Goal: Communication & Community: Participate in discussion

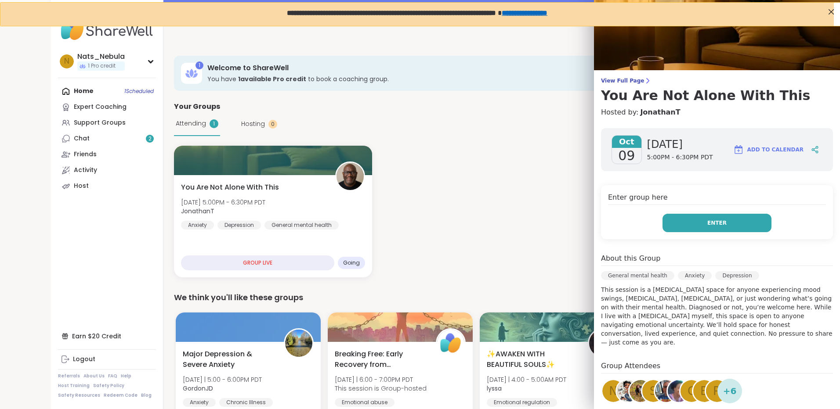
click at [748, 223] on button "Enter" at bounding box center [716, 223] width 109 height 18
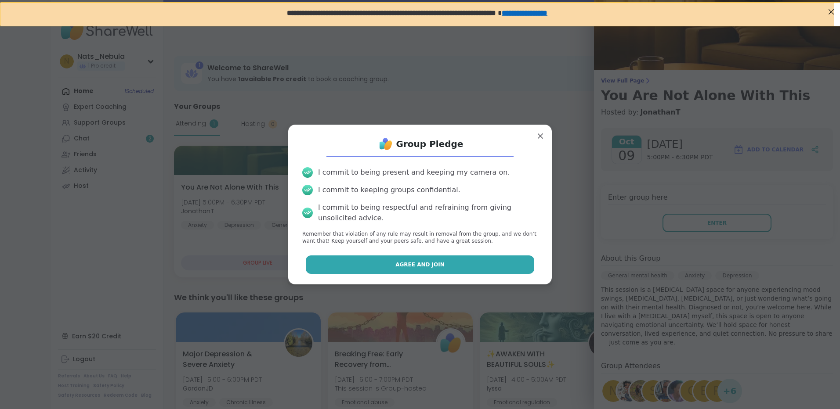
click at [478, 266] on button "Agree and Join" at bounding box center [420, 265] width 229 height 18
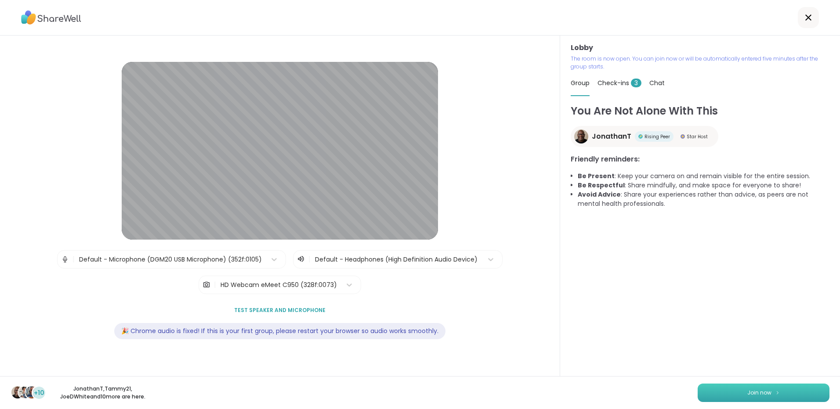
click at [773, 387] on button "Join now" at bounding box center [763, 393] width 132 height 18
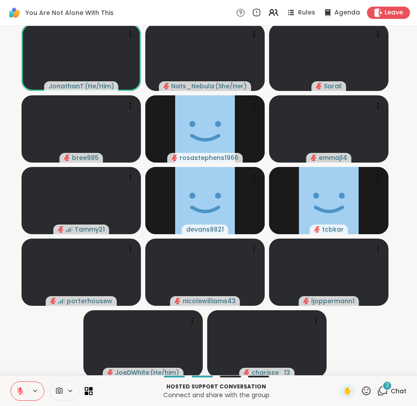
click at [382, 387] on div "2" at bounding box center [387, 386] width 10 height 10
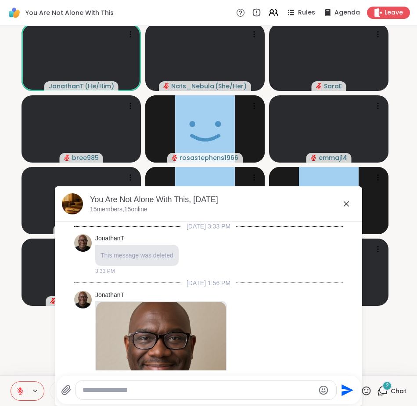
scroll to position [1486, 0]
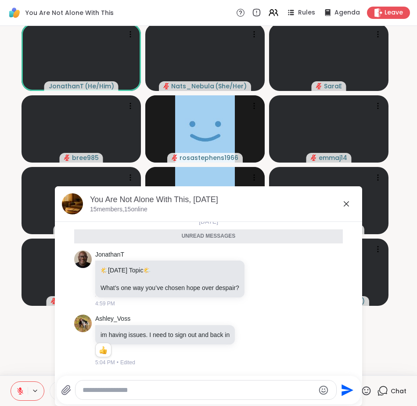
click at [344, 203] on icon at bounding box center [346, 203] width 5 height 5
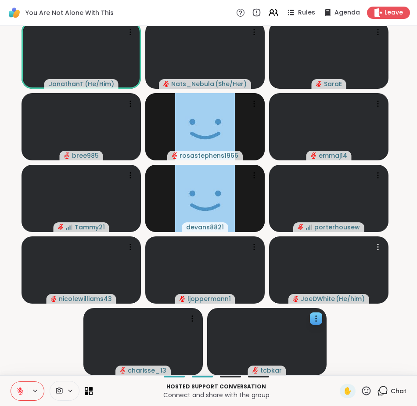
scroll to position [0, 0]
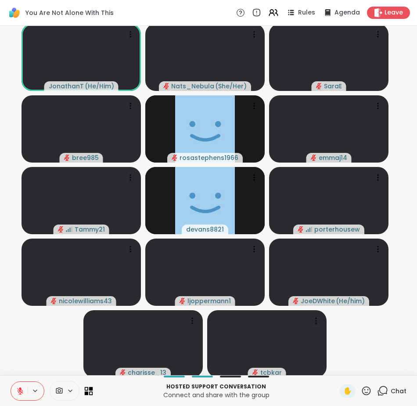
click at [86, 387] on icon at bounding box center [87, 388] width 4 height 4
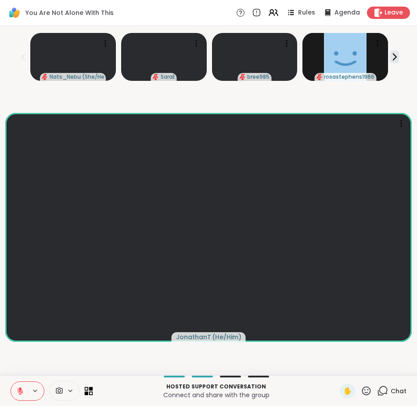
click at [86, 387] on icon at bounding box center [87, 388] width 4 height 4
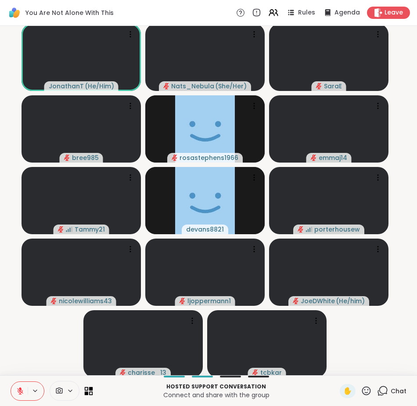
click at [87, 387] on icon at bounding box center [87, 388] width 4 height 4
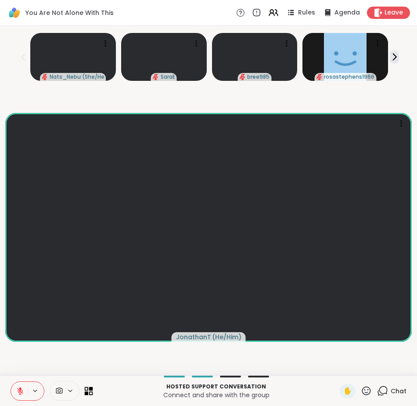
click at [87, 387] on icon at bounding box center [87, 388] width 4 height 4
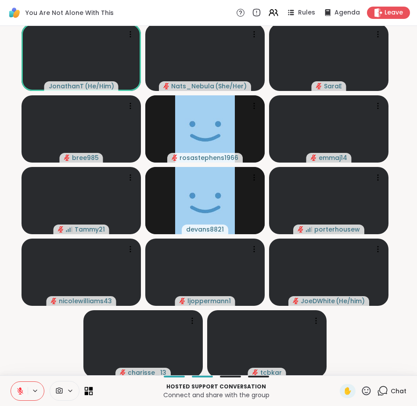
click at [87, 387] on icon at bounding box center [87, 388] width 4 height 4
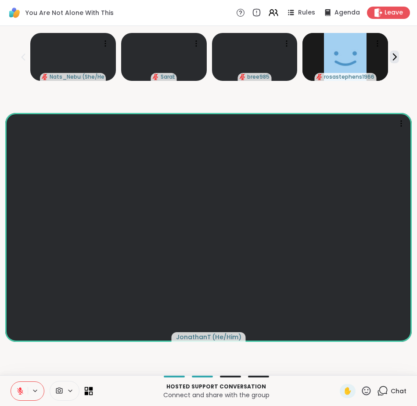
click at [90, 387] on icon at bounding box center [91, 388] width 4 height 4
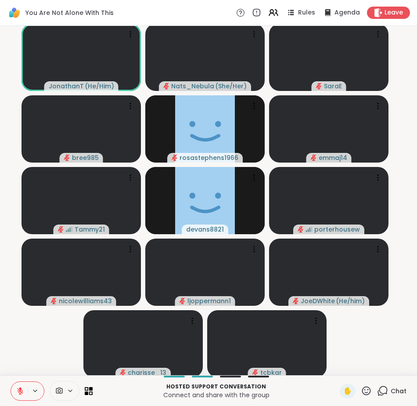
click at [68, 389] on icon at bounding box center [70, 390] width 7 height 7
click at [82, 360] on icon at bounding box center [83, 359] width 8 height 8
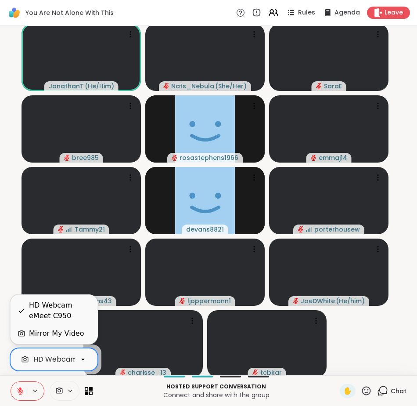
scroll to position [0, 32]
click at [108, 389] on p "Hosted support conversation" at bounding box center [216, 386] width 237 height 8
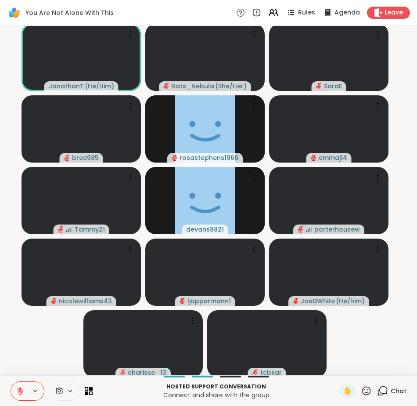
click at [73, 389] on icon at bounding box center [70, 390] width 7 height 7
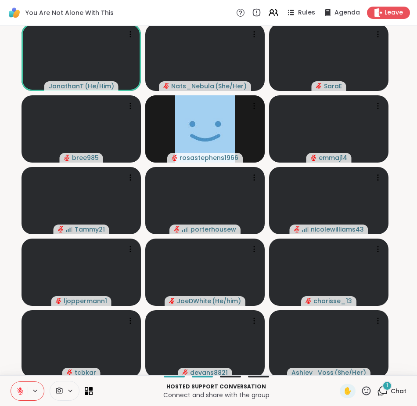
click at [382, 387] on div "1" at bounding box center [387, 386] width 10 height 10
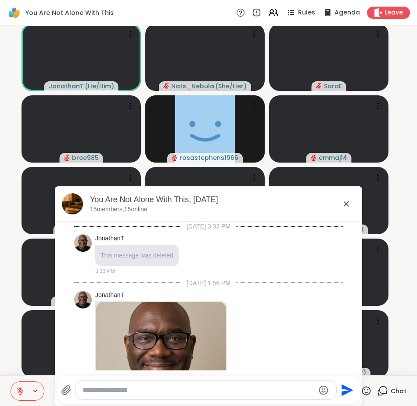
scroll to position [1550, 0]
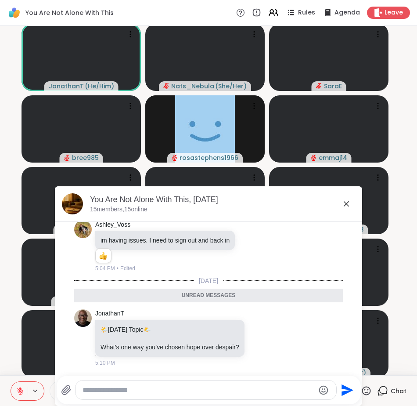
click at [344, 203] on icon at bounding box center [346, 203] width 5 height 5
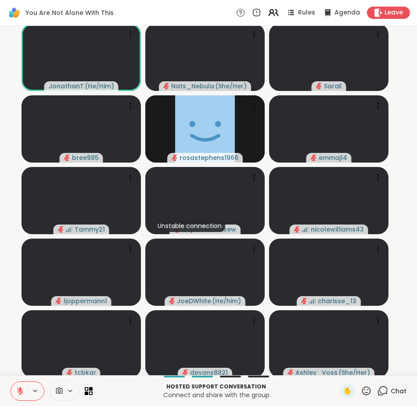
click at [268, 14] on icon at bounding box center [273, 12] width 11 height 11
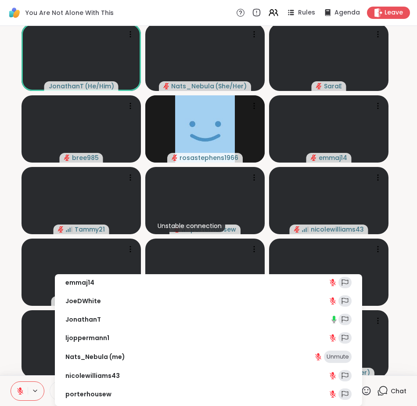
scroll to position [0, 0]
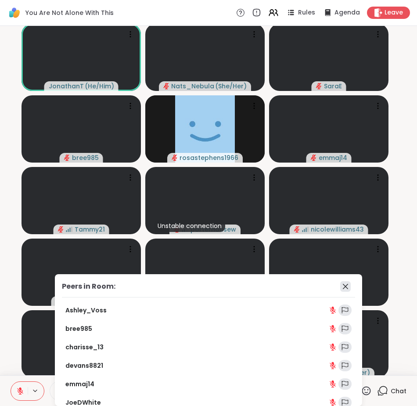
click at [340, 283] on icon at bounding box center [345, 286] width 11 height 11
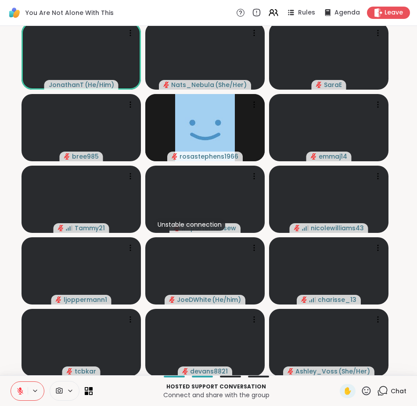
scroll to position [2, 0]
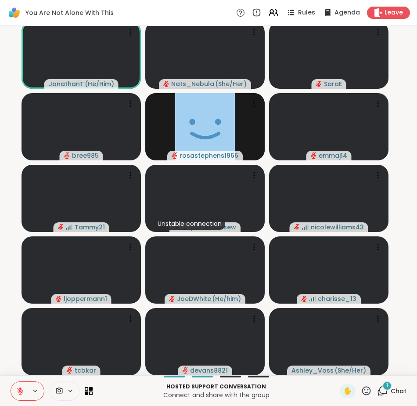
click at [382, 397] on div "1 Chat" at bounding box center [391, 391] width 29 height 14
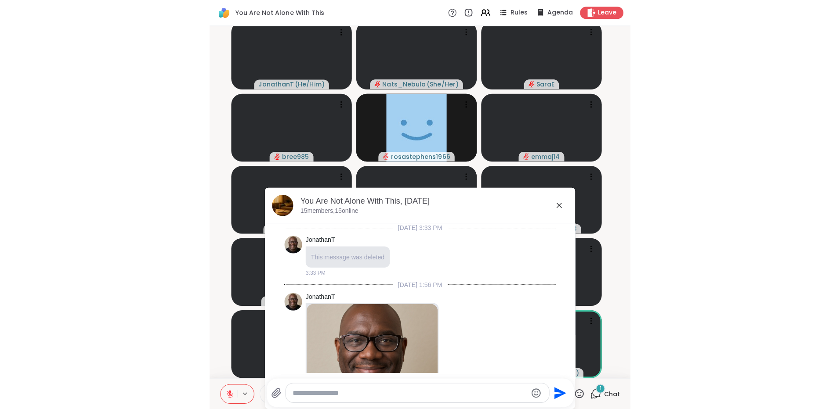
scroll to position [1606, 0]
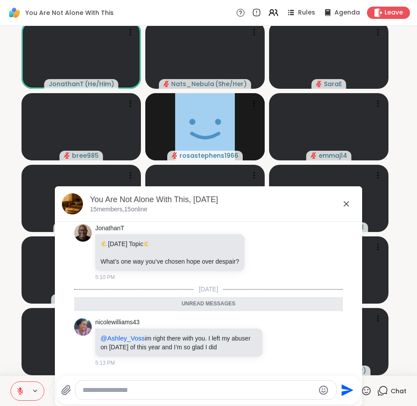
click at [344, 203] on icon at bounding box center [346, 203] width 5 height 5
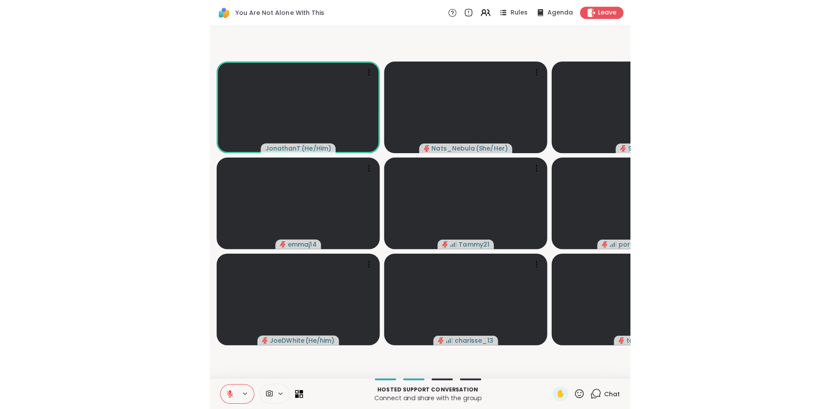
scroll to position [0, 0]
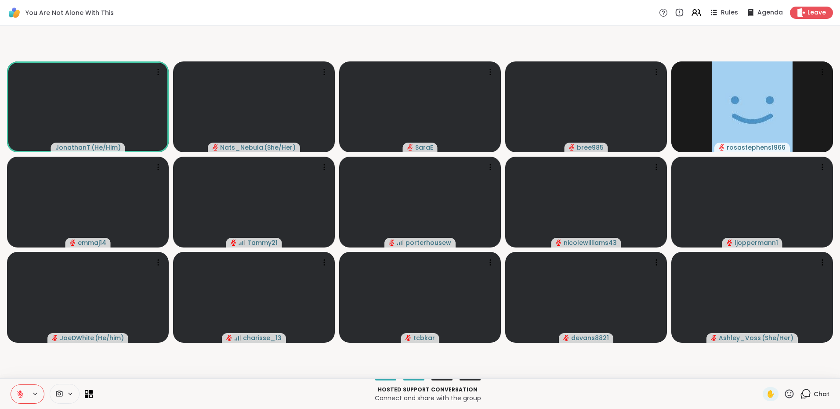
click at [438, 379] on div "Hosted support conversation Connect and share with the group ✋ Chat" at bounding box center [420, 394] width 840 height 31
click at [382, 380] on div at bounding box center [385, 380] width 21 height 2
click at [89, 391] on icon at bounding box center [89, 394] width 8 height 8
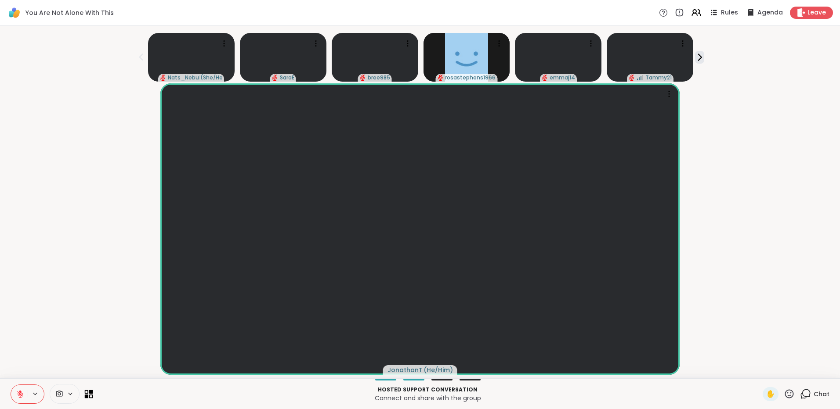
click at [89, 391] on icon at bounding box center [89, 394] width 8 height 8
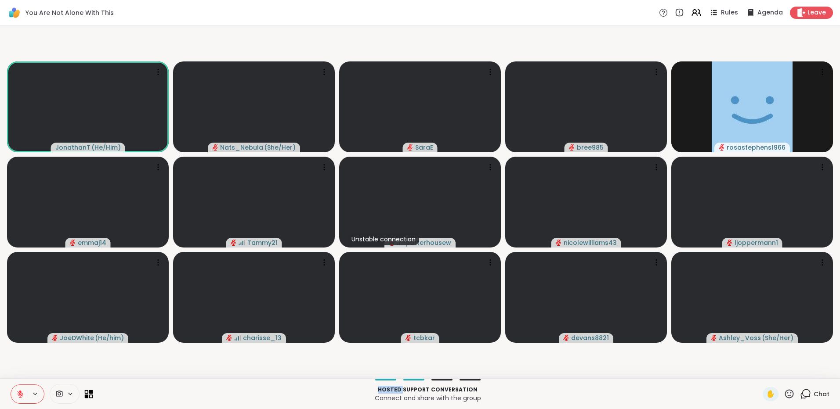
click at [89, 391] on icon at bounding box center [89, 394] width 8 height 8
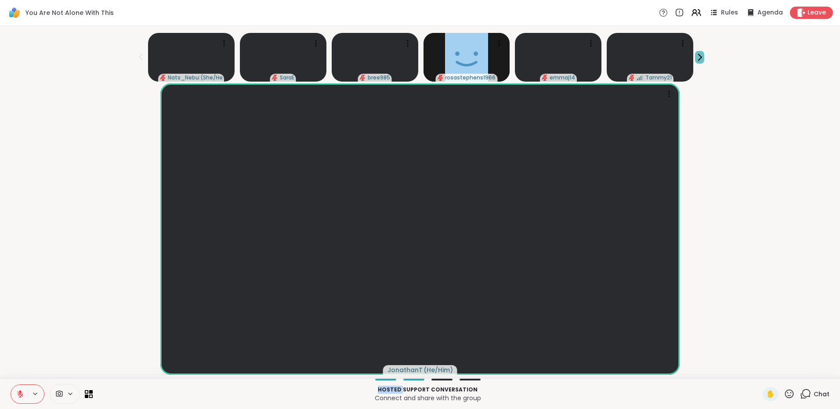
click at [696, 61] on icon at bounding box center [699, 57] width 9 height 9
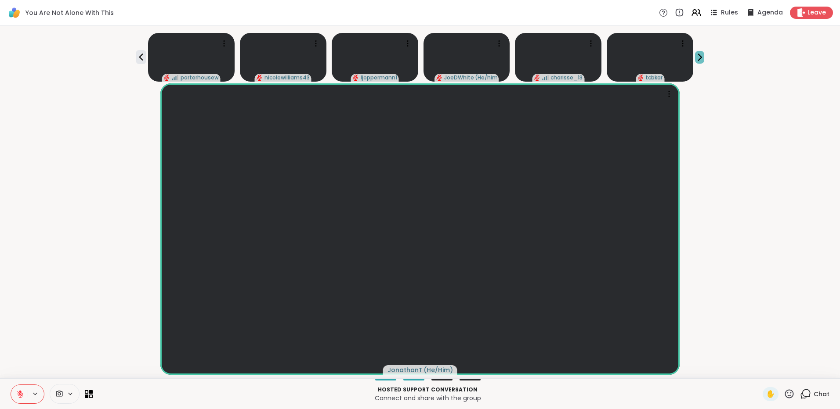
click at [698, 60] on div "porterhousew nicolewilliams43 ljoppermann1 JoeDWhite ( He/him ) charisse_13 tcb…" at bounding box center [419, 55] width 829 height 52
click at [695, 54] on icon at bounding box center [699, 57] width 9 height 9
click at [146, 55] on icon at bounding box center [141, 57] width 11 height 11
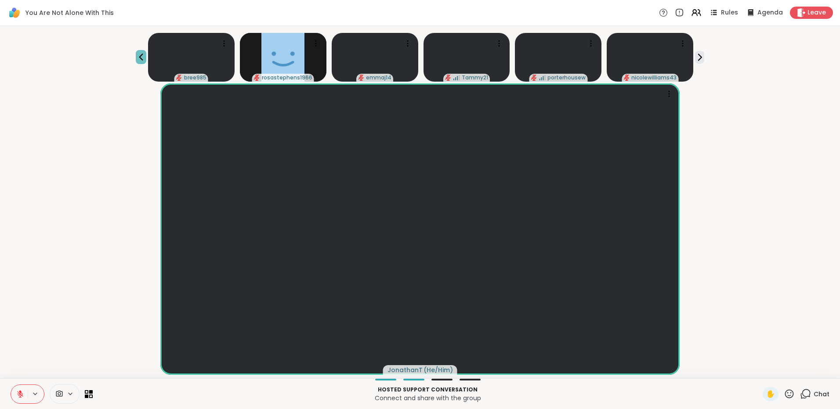
click at [146, 57] on icon at bounding box center [141, 57] width 11 height 11
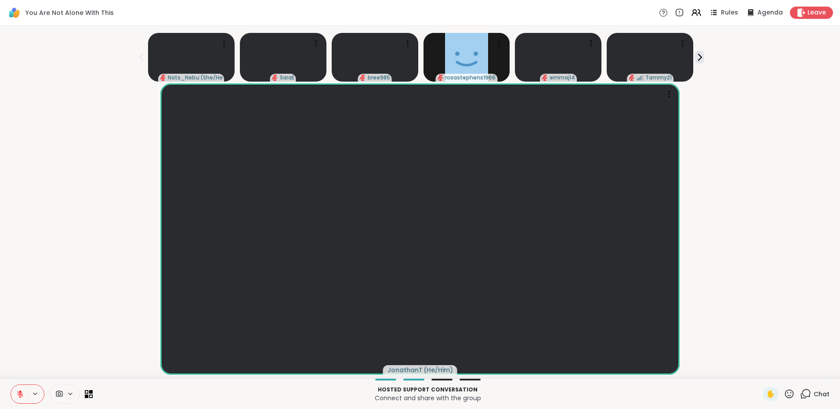
click at [146, 55] on icon at bounding box center [141, 57] width 11 height 11
drag, startPoint x: 798, startPoint y: 350, endPoint x: 698, endPoint y: 368, distance: 102.2
click at [697, 368] on div "JonathanT ( He/Him )" at bounding box center [419, 229] width 829 height 292
click at [817, 394] on span "Chat" at bounding box center [821, 394] width 16 height 9
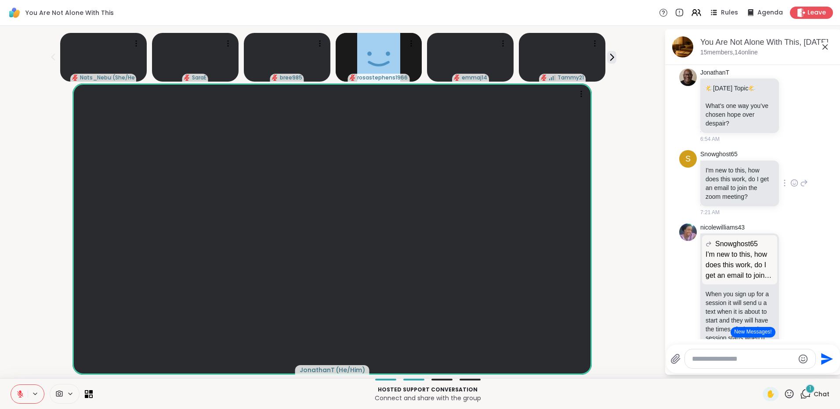
scroll to position [256, 0]
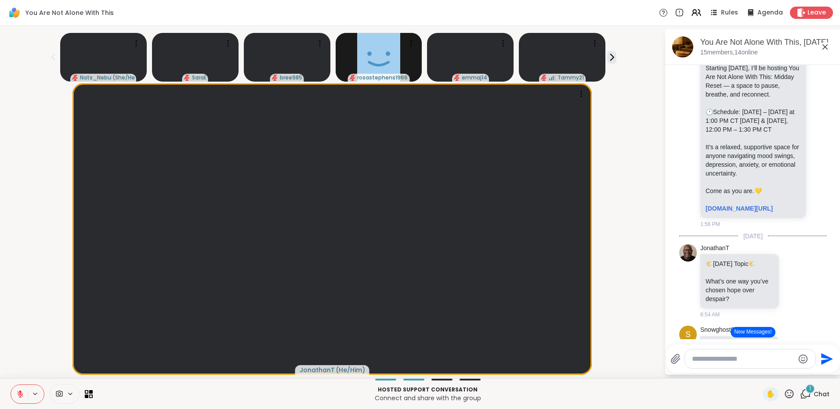
click at [764, 332] on button "New Messages!" at bounding box center [752, 332] width 44 height 11
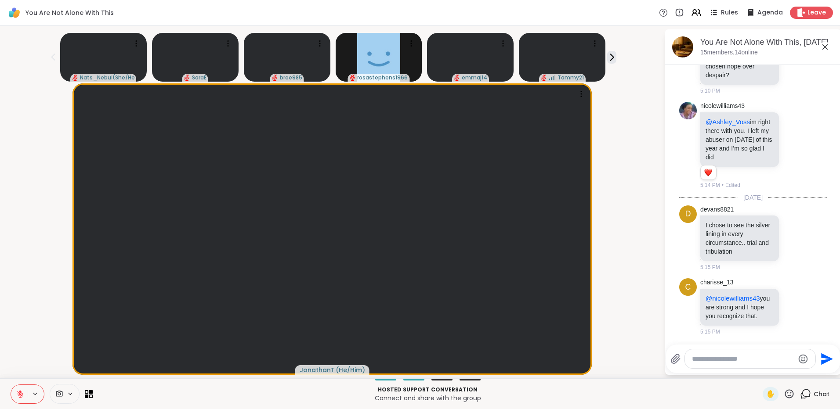
scroll to position [2240, 0]
click at [610, 56] on icon at bounding box center [611, 57] width 3 height 6
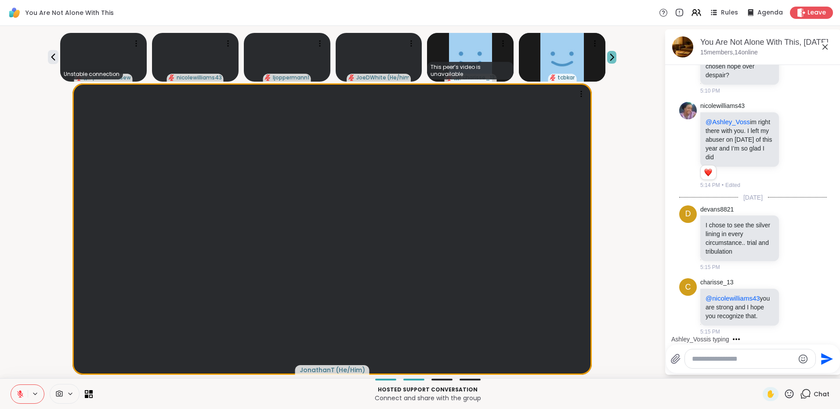
click at [607, 56] on icon at bounding box center [611, 57] width 9 height 9
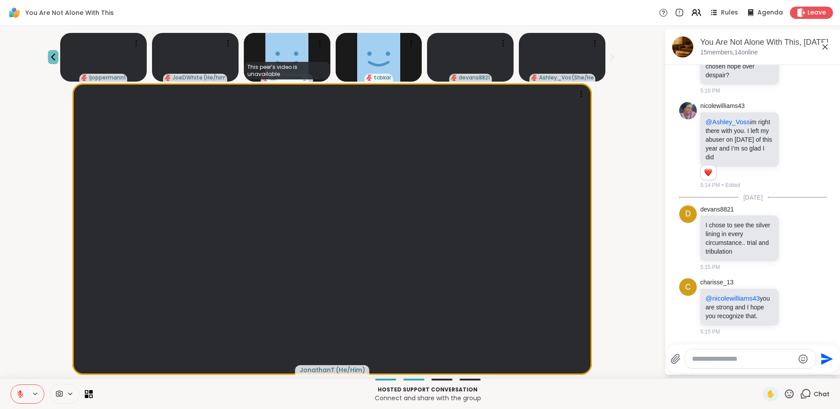
click at [58, 56] on icon at bounding box center [53, 57] width 11 height 11
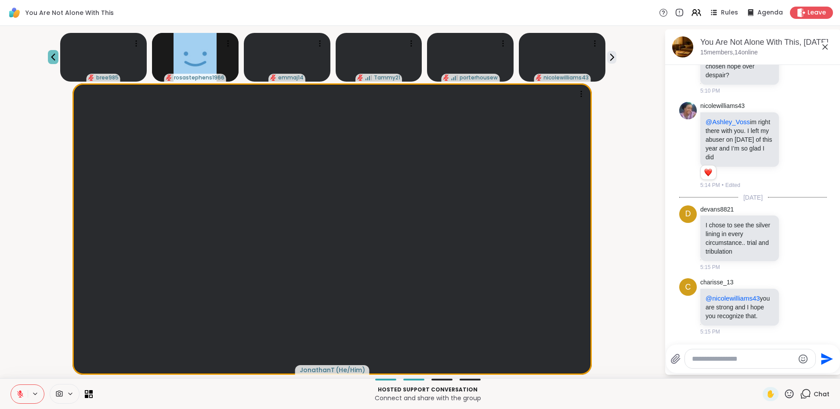
click at [58, 56] on icon at bounding box center [53, 57] width 11 height 11
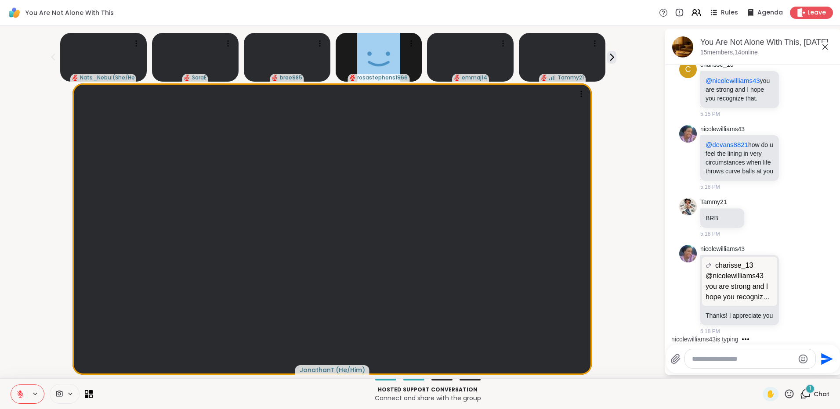
scroll to position [2475, 0]
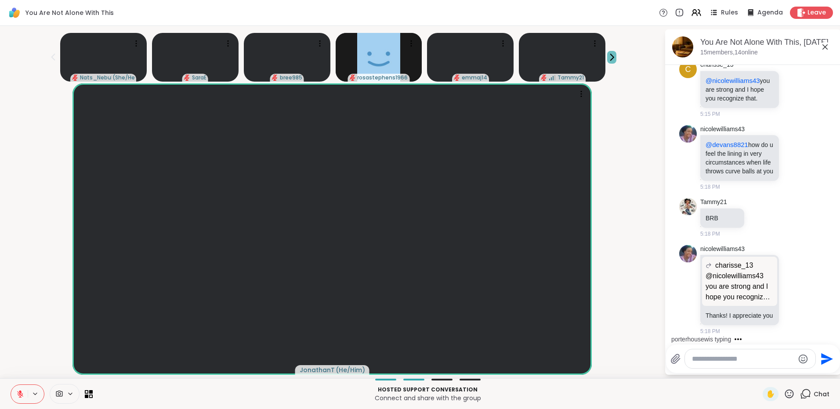
click at [607, 54] on icon at bounding box center [611, 57] width 9 height 9
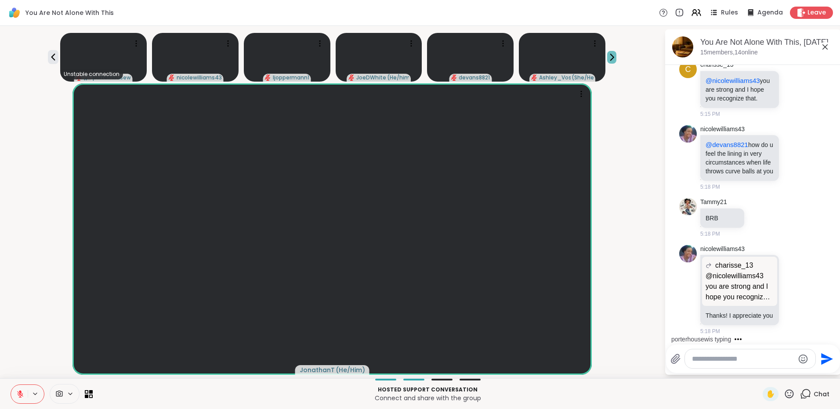
click at [607, 57] on icon at bounding box center [611, 57] width 9 height 9
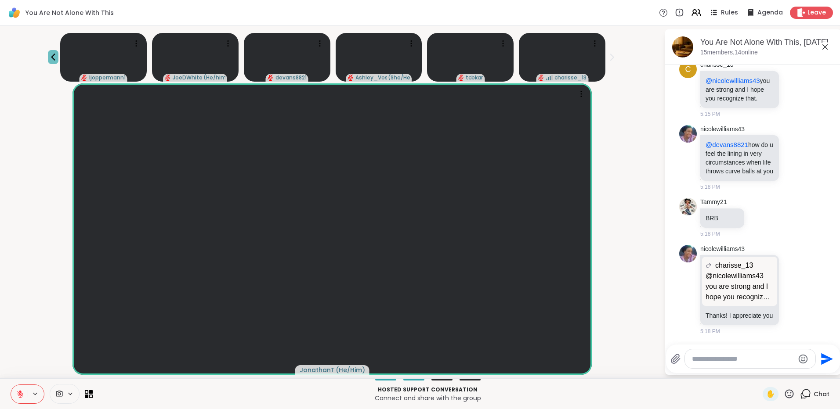
click at [58, 55] on icon at bounding box center [53, 57] width 11 height 11
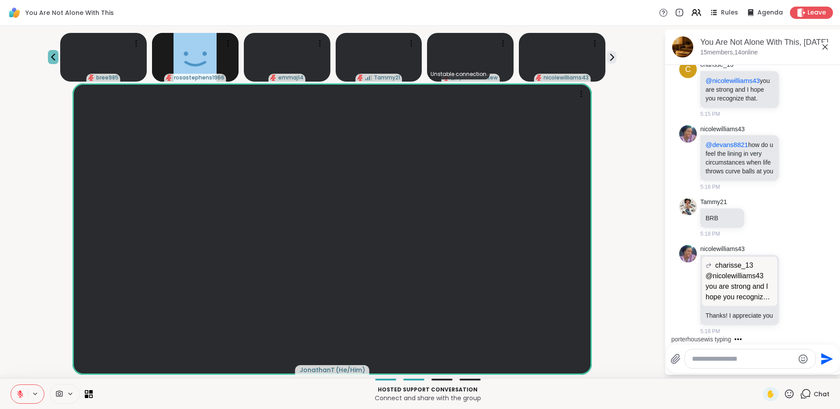
click at [55, 56] on icon at bounding box center [53, 57] width 4 height 7
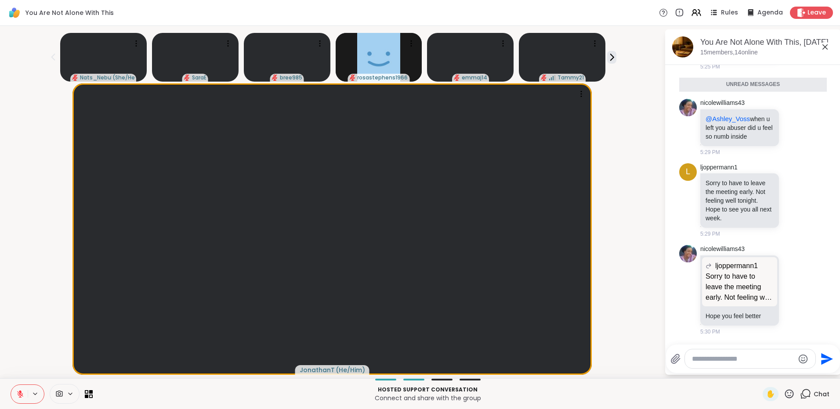
scroll to position [3425, 0]
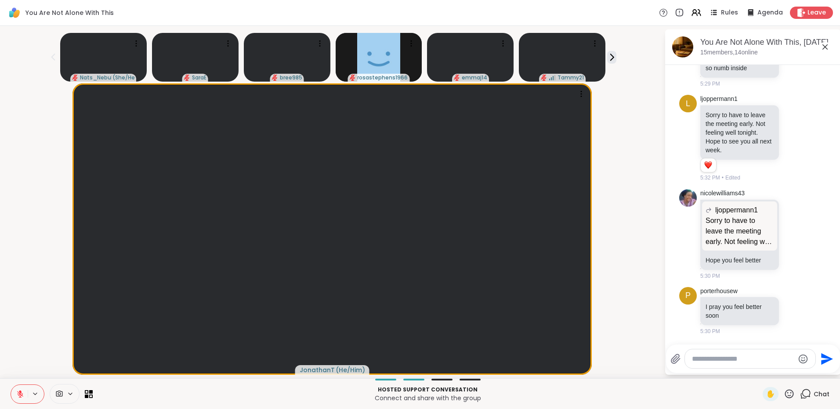
drag, startPoint x: 599, startPoint y: 61, endPoint x: 609, endPoint y: 76, distance: 18.2
click at [607, 61] on button at bounding box center [611, 57] width 9 height 13
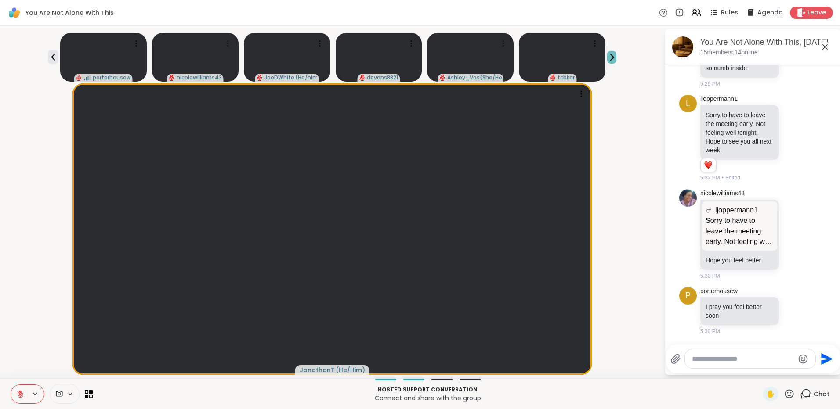
click at [607, 53] on icon at bounding box center [611, 57] width 9 height 9
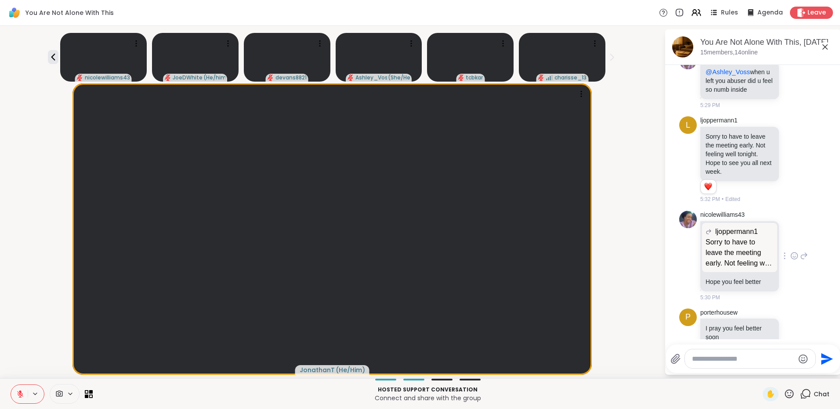
scroll to position [3437, 0]
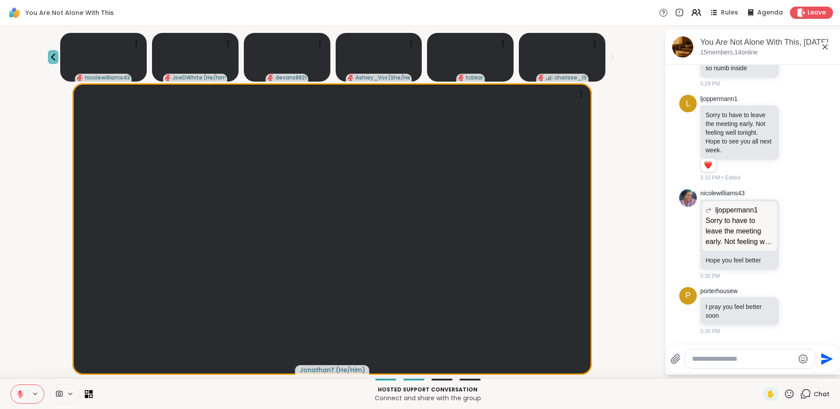
click at [58, 57] on icon at bounding box center [53, 57] width 11 height 11
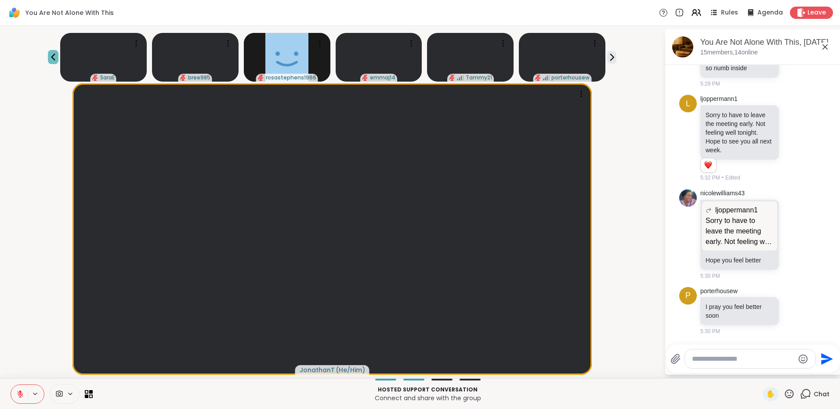
click at [55, 57] on icon at bounding box center [53, 57] width 4 height 7
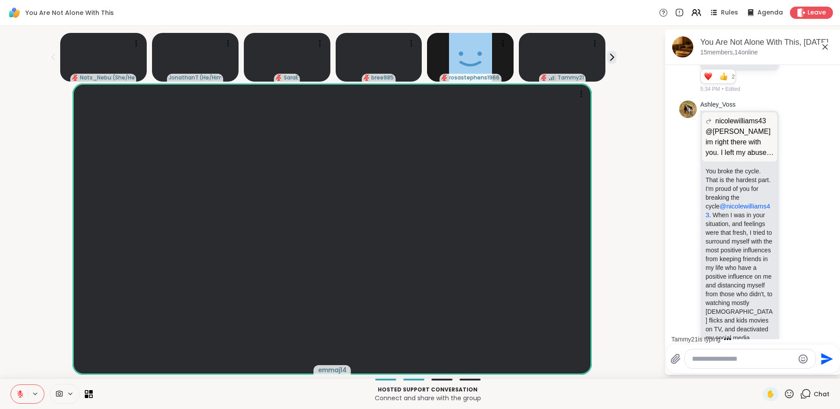
scroll to position [2620, 0]
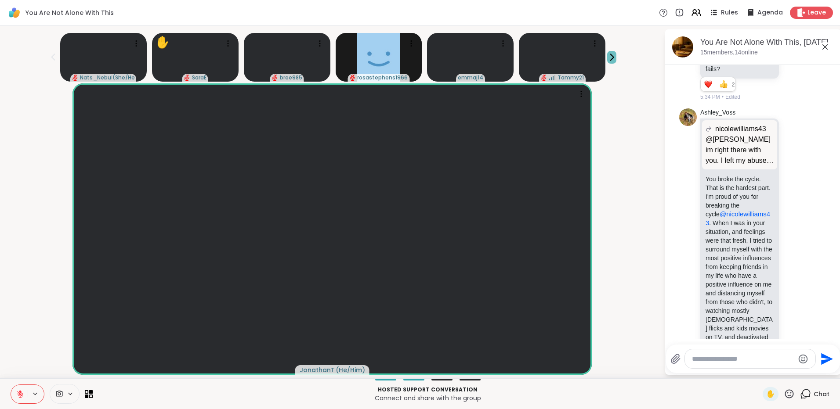
click at [607, 58] on icon at bounding box center [611, 57] width 9 height 9
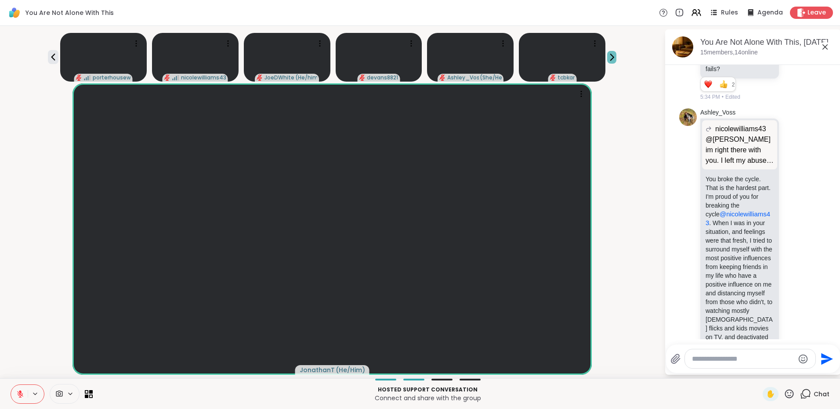
click at [607, 54] on icon at bounding box center [611, 57] width 9 height 9
click at [58, 58] on icon at bounding box center [53, 57] width 11 height 11
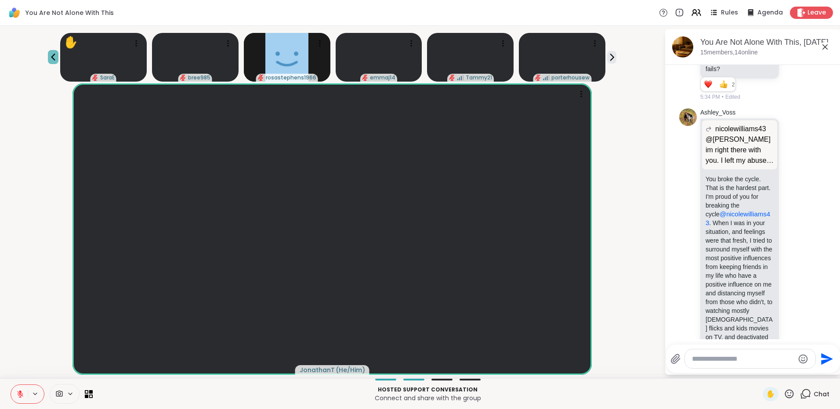
click at [58, 58] on icon at bounding box center [53, 57] width 11 height 11
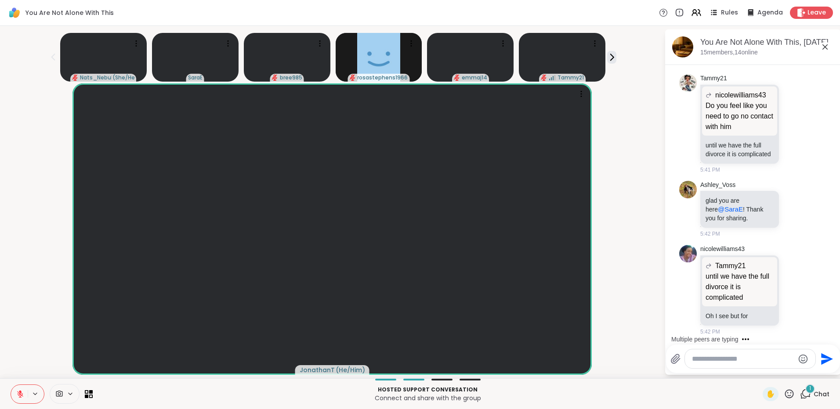
scroll to position [4405, 0]
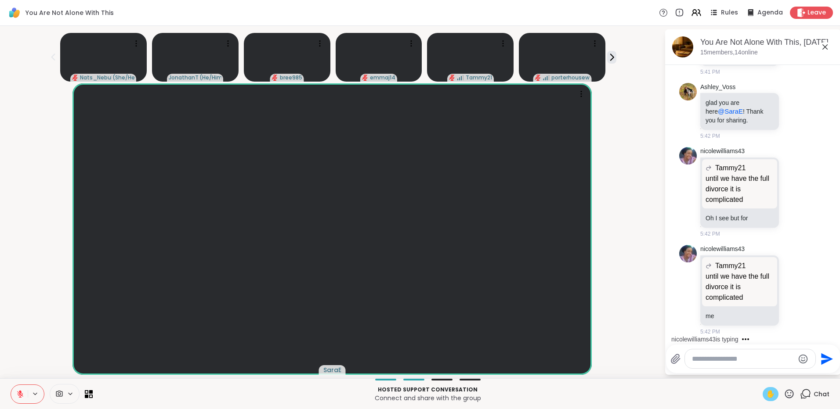
click at [767, 394] on span "✋" at bounding box center [770, 394] width 9 height 11
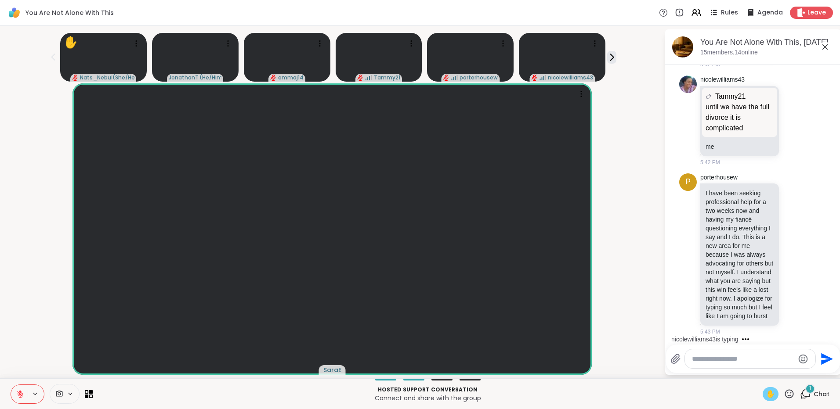
scroll to position [4601, 0]
click at [766, 393] on span "✋" at bounding box center [770, 394] width 9 height 11
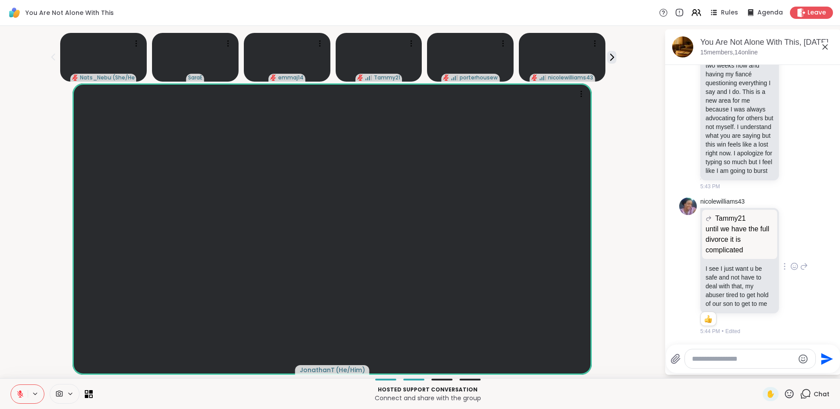
scroll to position [4755, 0]
click at [766, 396] on span "✋" at bounding box center [770, 394] width 9 height 11
click at [766, 397] on span "✋" at bounding box center [770, 394] width 9 height 11
click at [17, 392] on icon at bounding box center [20, 394] width 8 height 8
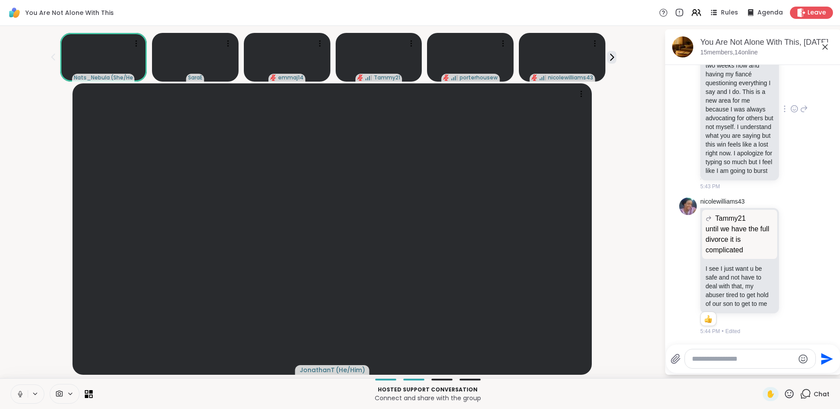
scroll to position [4623, 0]
click at [17, 395] on icon at bounding box center [19, 394] width 8 height 8
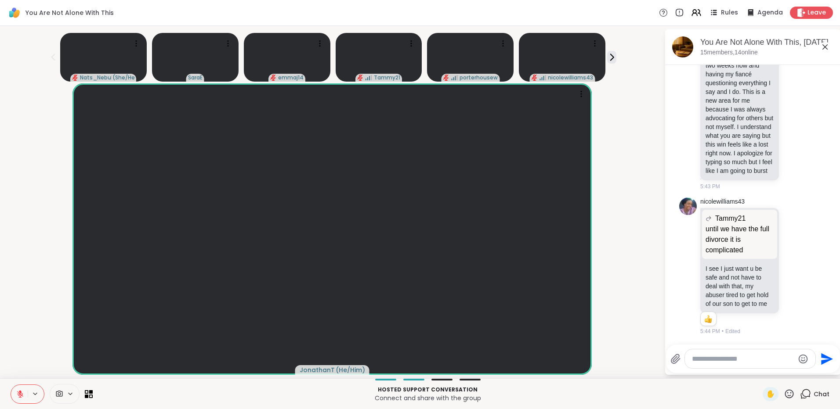
click at [18, 393] on icon at bounding box center [20, 394] width 8 height 8
click at [18, 399] on button at bounding box center [19, 394] width 17 height 18
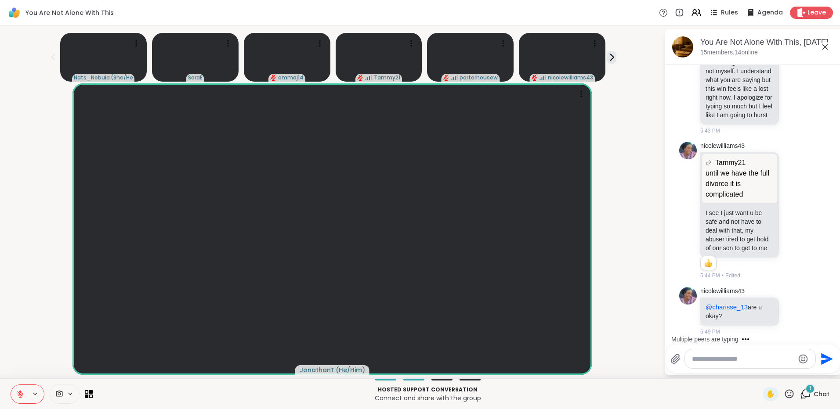
scroll to position [4811, 0]
click at [607, 58] on div "Nats_Nebula ( She/Her ) SaraE emmaj14 Tammy21 porterhousew nicolewilliams43" at bounding box center [331, 55] width 653 height 52
click at [610, 55] on icon at bounding box center [611, 57] width 3 height 6
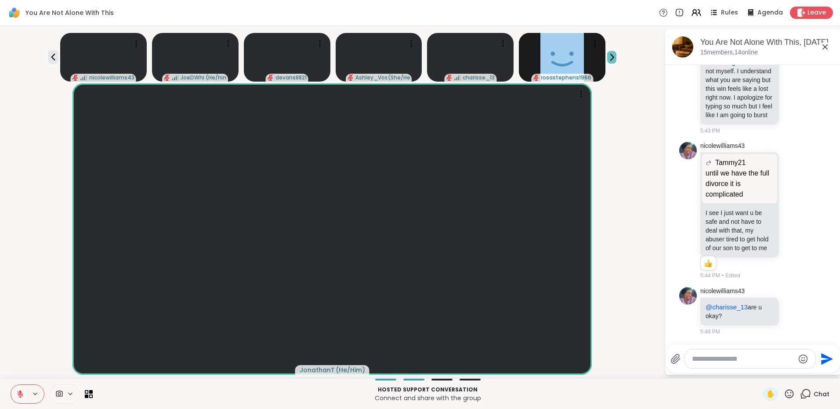
click at [610, 56] on icon at bounding box center [611, 57] width 3 height 6
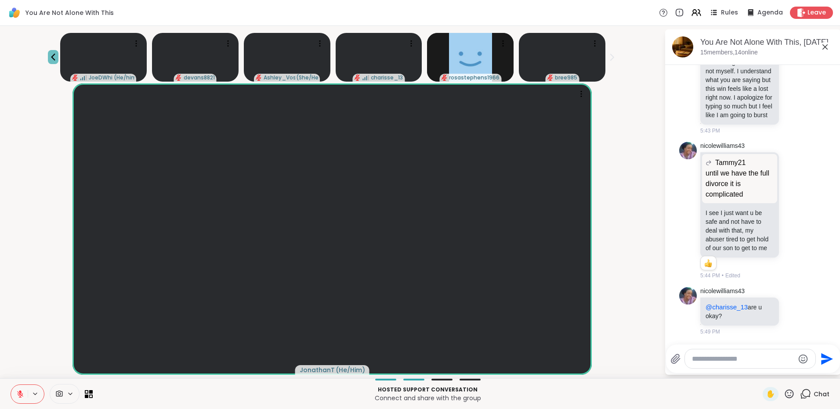
click at [58, 61] on icon at bounding box center [53, 57] width 11 height 11
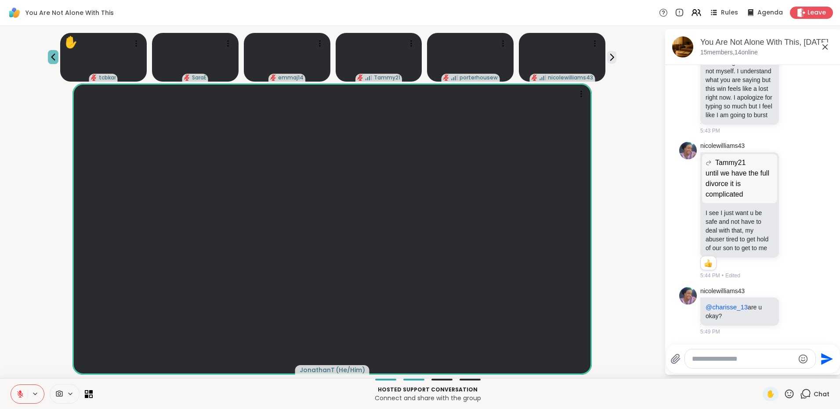
click at [58, 61] on icon at bounding box center [53, 57] width 11 height 11
click at [18, 394] on icon at bounding box center [20, 394] width 8 height 8
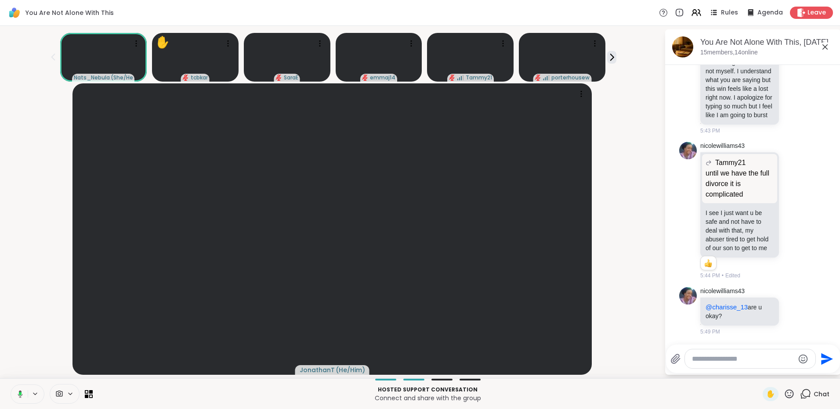
click at [22, 397] on icon at bounding box center [19, 394] width 8 height 8
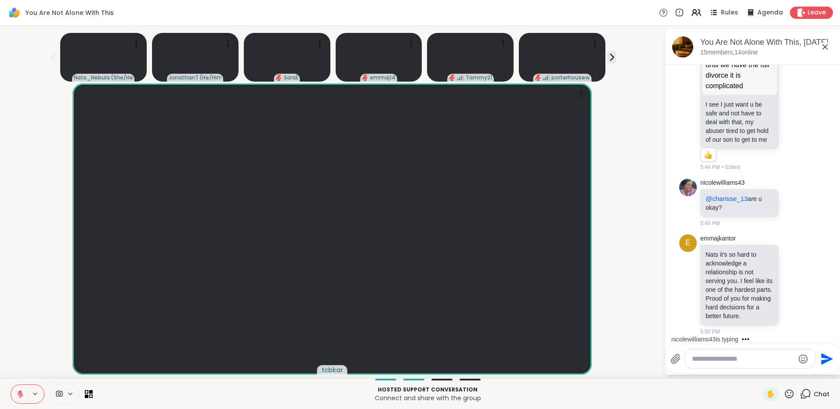
scroll to position [4975, 0]
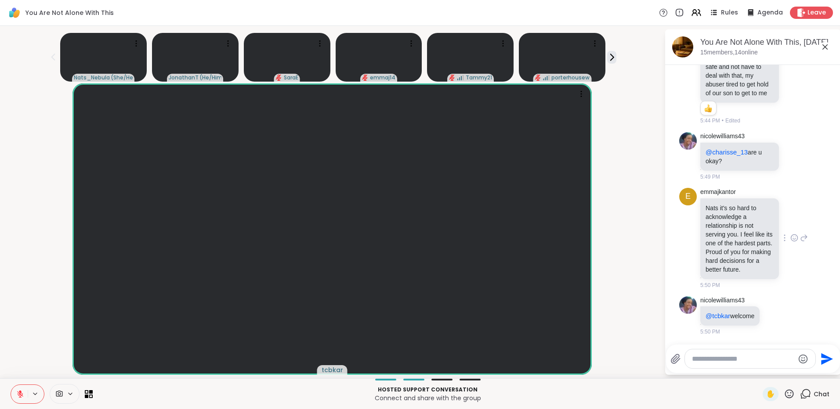
click at [800, 234] on icon at bounding box center [804, 238] width 8 height 11
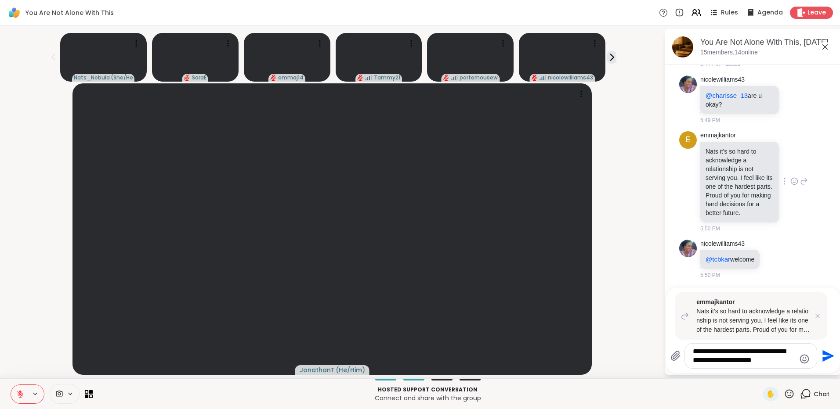
type textarea "**********"
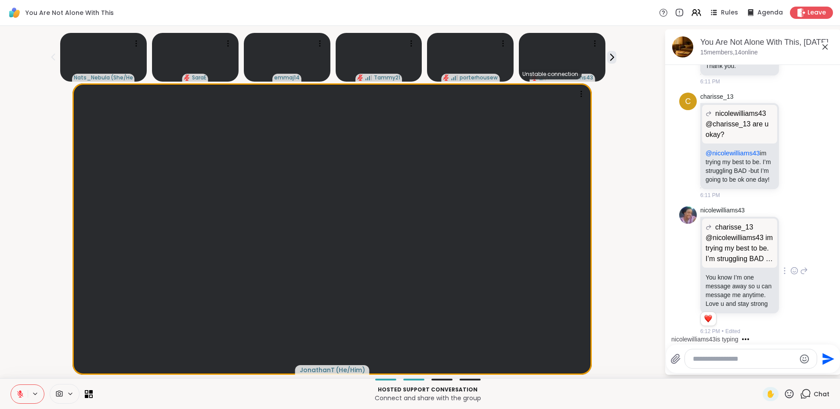
scroll to position [5738, 0]
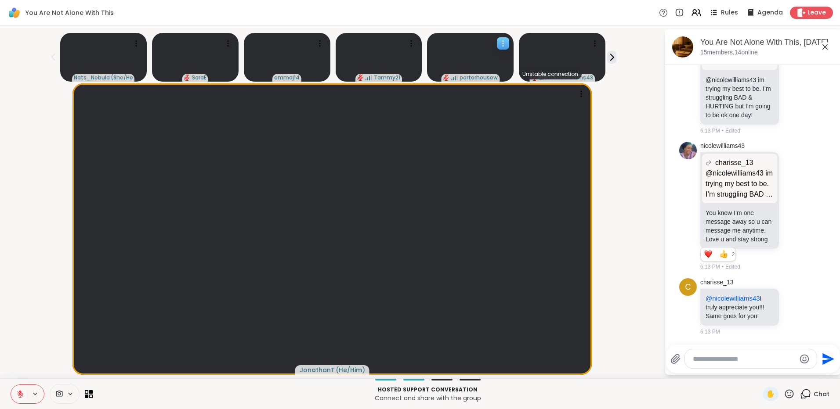
click at [480, 54] on video at bounding box center [470, 57] width 87 height 49
click at [476, 50] on h4 "View Profile" at bounding box center [487, 50] width 37 height 9
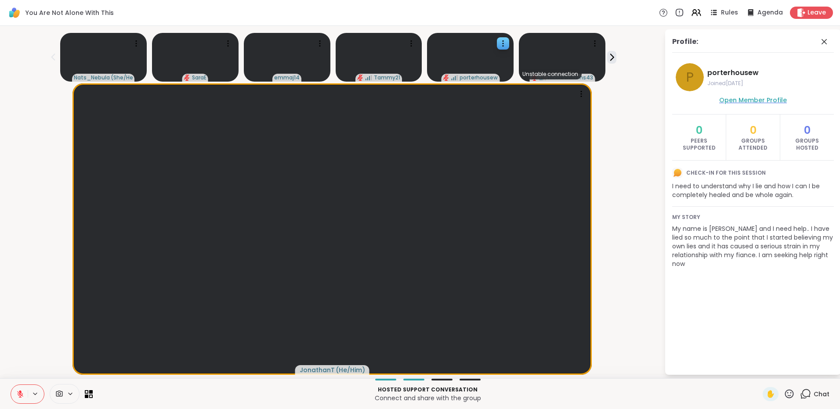
click at [743, 102] on span "Open Member Profile" at bounding box center [753, 100] width 68 height 9
click at [472, 64] on video at bounding box center [470, 57] width 87 height 49
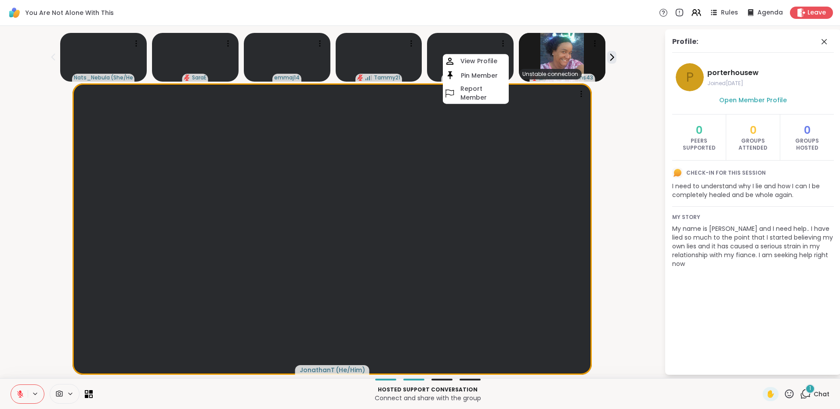
click at [669, 304] on div "Profile: p porterhousew Joined Oct 2025 Open Member Profile 0 Peers Supported 0…" at bounding box center [753, 202] width 176 height 346
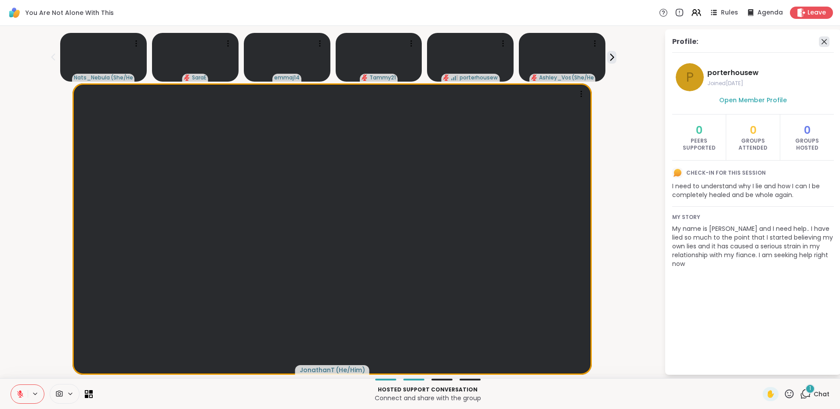
click at [826, 41] on icon at bounding box center [823, 41] width 11 height 11
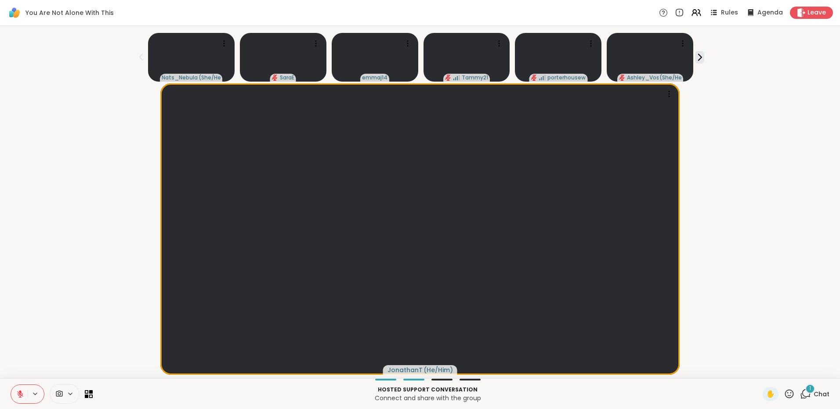
click at [813, 396] on span "Chat" at bounding box center [821, 394] width 16 height 9
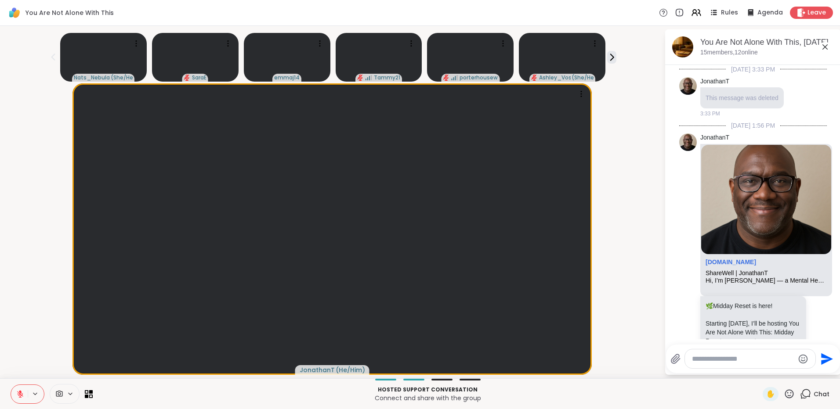
scroll to position [5880, 0]
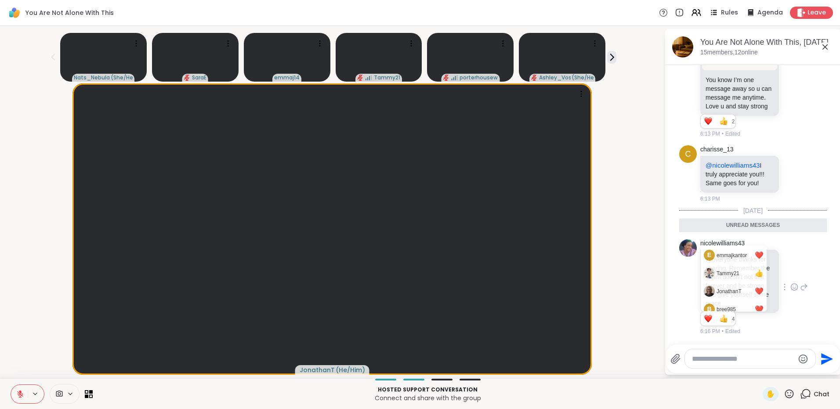
click at [706, 318] on div "Reactions: love" at bounding box center [708, 319] width 8 height 8
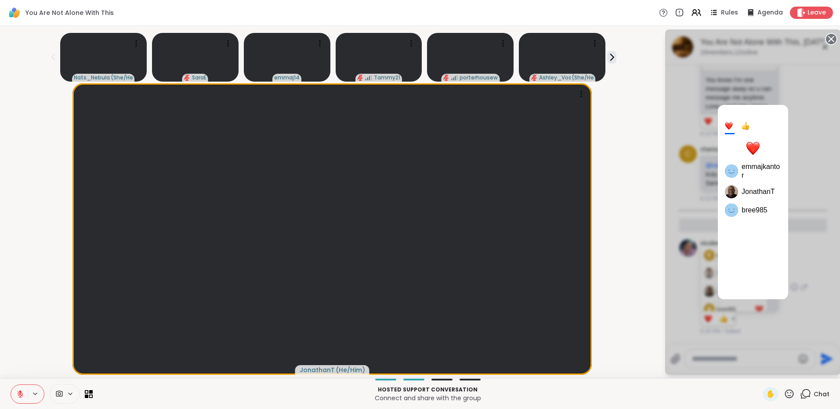
click at [721, 125] on div "3 1 emmajkantor JonathanT bree985" at bounding box center [752, 202] width 70 height 195
click at [728, 125] on div at bounding box center [729, 126] width 8 height 8
click at [689, 305] on div "3 1 emmajkantor JonathanT bree985" at bounding box center [753, 202] width 176 height 346
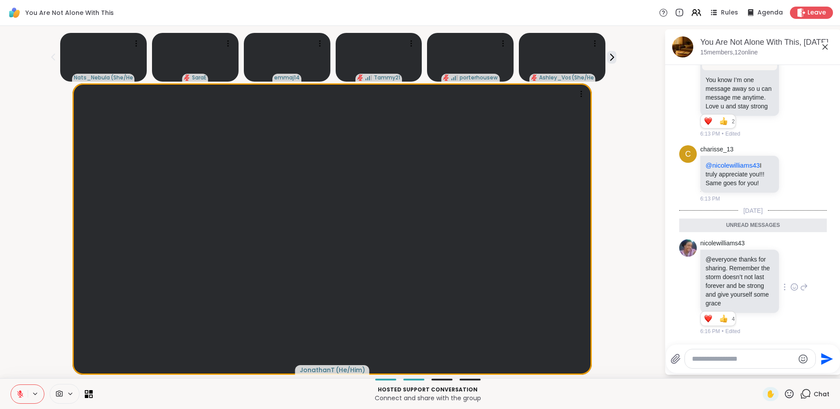
click at [790, 285] on icon at bounding box center [794, 287] width 8 height 9
click at [790, 271] on div "Select Reaction: Heart" at bounding box center [794, 273] width 8 height 8
click at [778, 328] on div "nicolewilliams43 @everyone thanks for sharing. Remember the storm doesn’t not l…" at bounding box center [754, 287] width 108 height 96
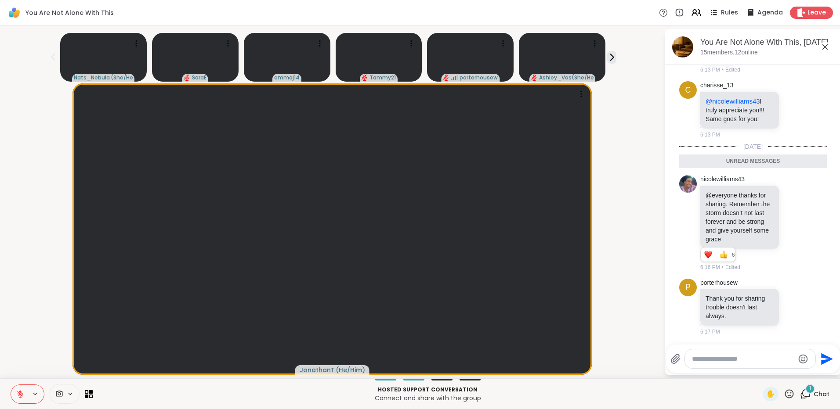
scroll to position [5923, 0]
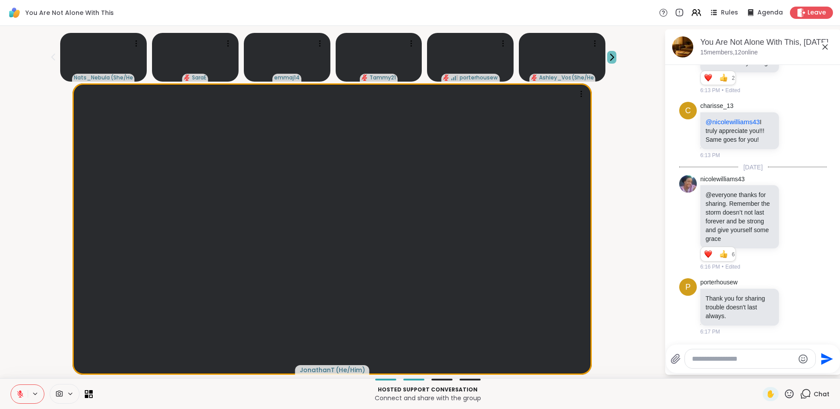
click at [607, 61] on icon at bounding box center [611, 57] width 9 height 9
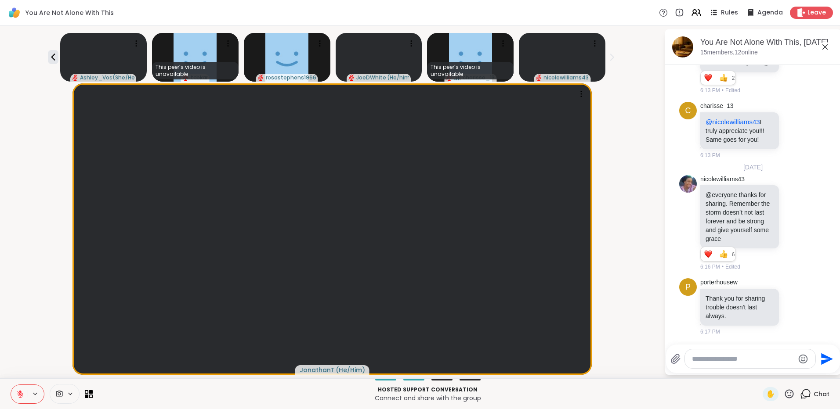
click at [607, 56] on icon at bounding box center [611, 57] width 9 height 9
click at [58, 56] on icon at bounding box center [53, 57] width 11 height 11
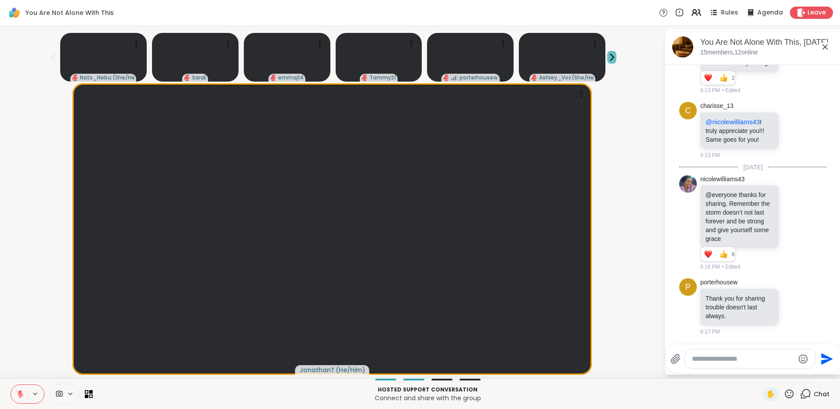
click at [607, 58] on icon at bounding box center [611, 57] width 9 height 9
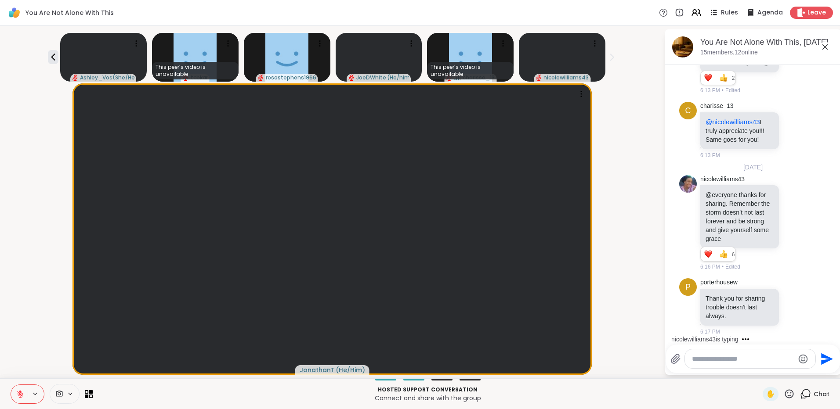
click at [611, 87] on div "JonathanT ( He/Him )" at bounding box center [331, 229] width 653 height 292
click at [559, 64] on video at bounding box center [562, 57] width 87 height 49
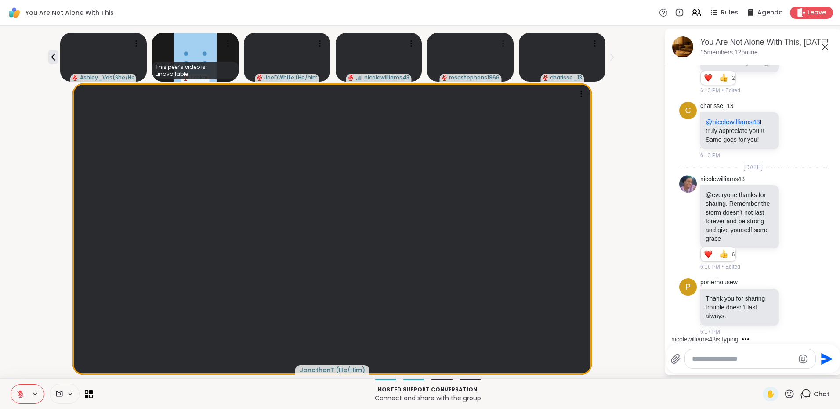
click at [556, 61] on video at bounding box center [562, 57] width 87 height 49
click at [629, 97] on div "JonathanT ( He/Him )" at bounding box center [331, 229] width 653 height 292
click at [372, 61] on video at bounding box center [378, 57] width 87 height 49
click at [374, 58] on h4 "View Profile" at bounding box center [375, 58] width 37 height 9
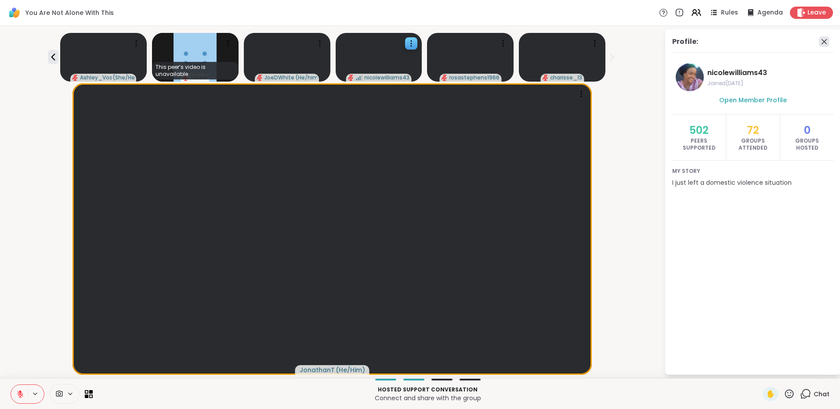
click at [821, 45] on icon at bounding box center [823, 41] width 11 height 11
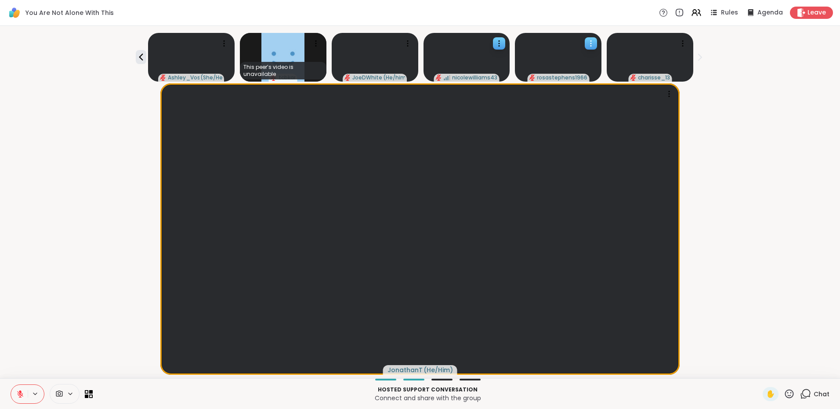
click at [540, 61] on video at bounding box center [558, 57] width 87 height 49
click at [540, 61] on h4 "View Profile" at bounding box center [546, 58] width 37 height 9
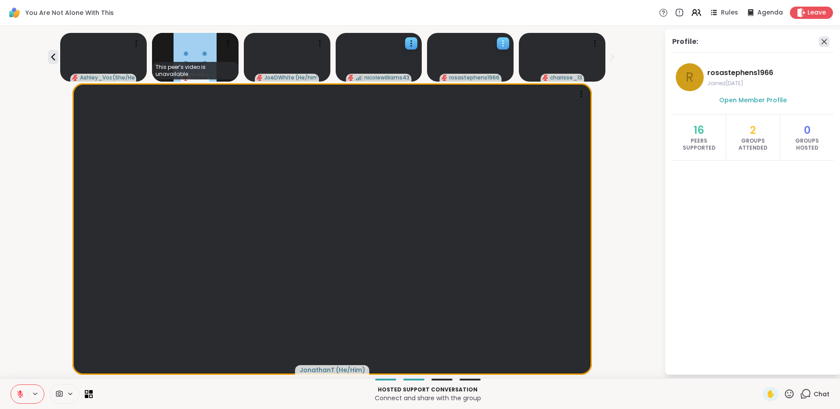
click at [821, 42] on icon at bounding box center [823, 41] width 11 height 11
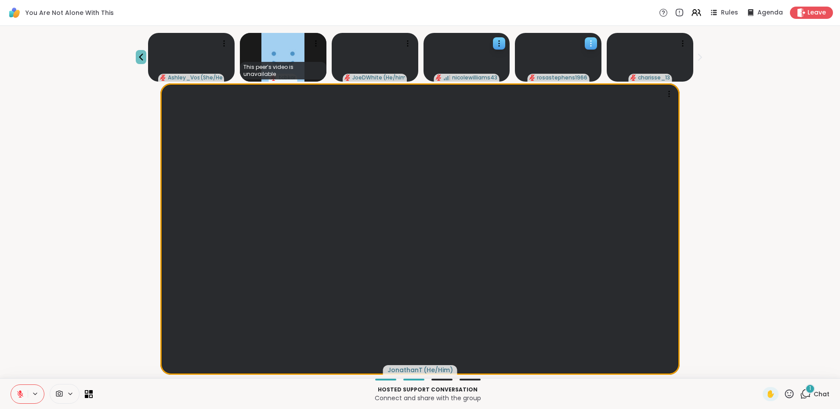
click at [146, 53] on icon at bounding box center [141, 57] width 11 height 11
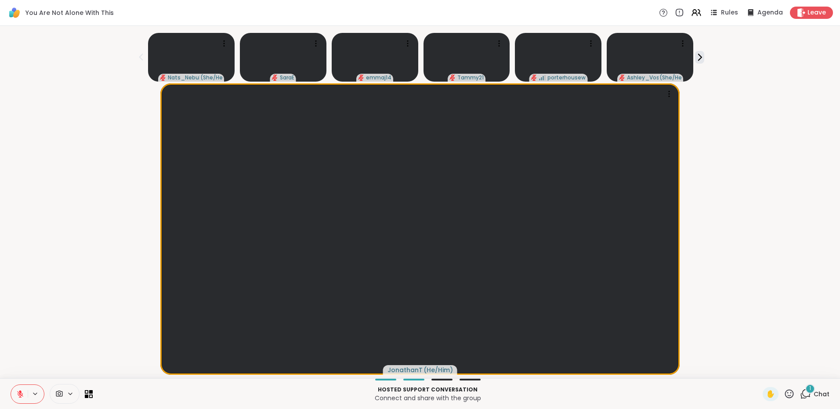
click at [806, 397] on div "1 Chat" at bounding box center [814, 394] width 29 height 14
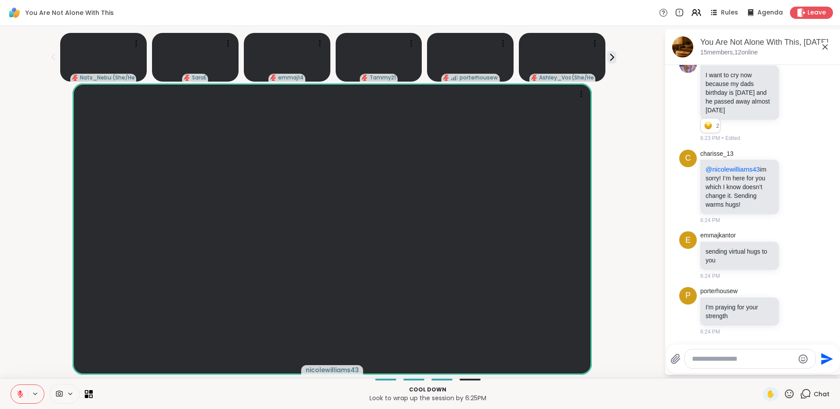
scroll to position [6443, 0]
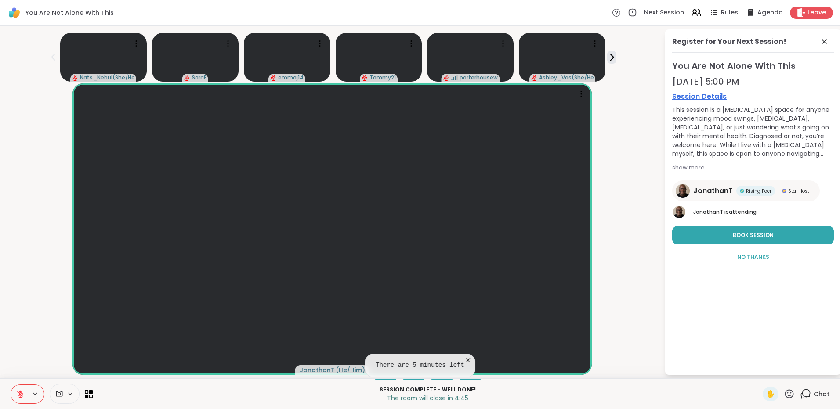
click at [463, 360] on icon at bounding box center [467, 360] width 9 height 9
click at [805, 400] on div "Chat" at bounding box center [814, 394] width 29 height 14
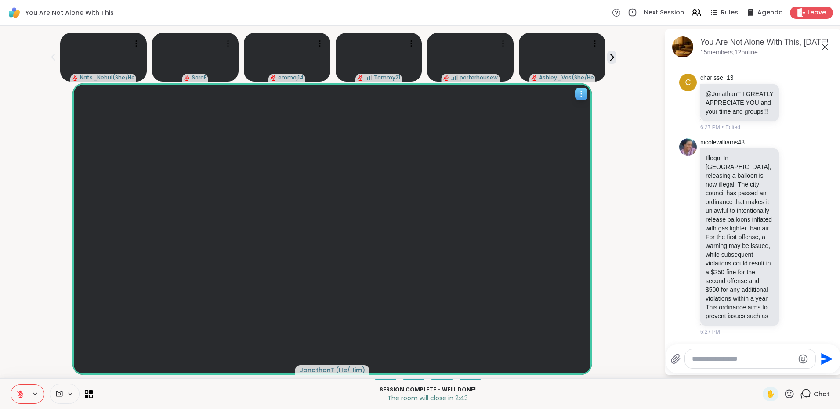
scroll to position [6734, 0]
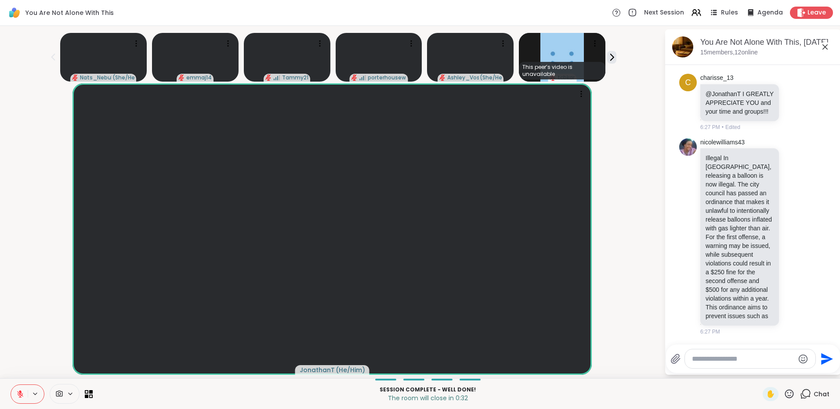
click at [729, 361] on textarea "Type your message" at bounding box center [743, 359] width 102 height 9
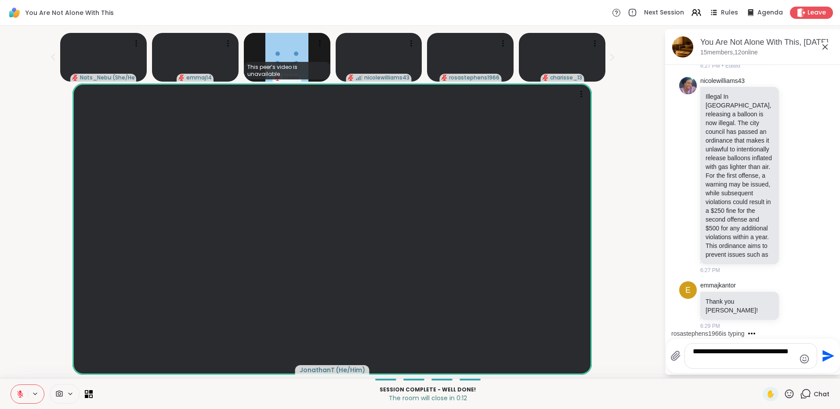
scroll to position [6834, 0]
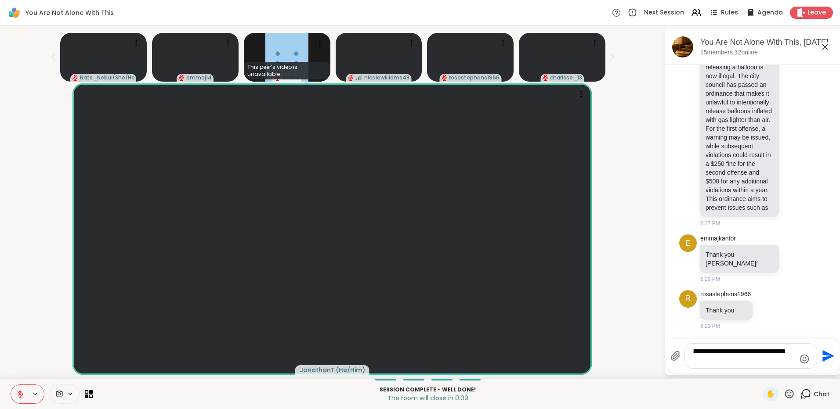
click at [747, 358] on textarea "**********" at bounding box center [743, 356] width 102 height 18
type textarea "**********"
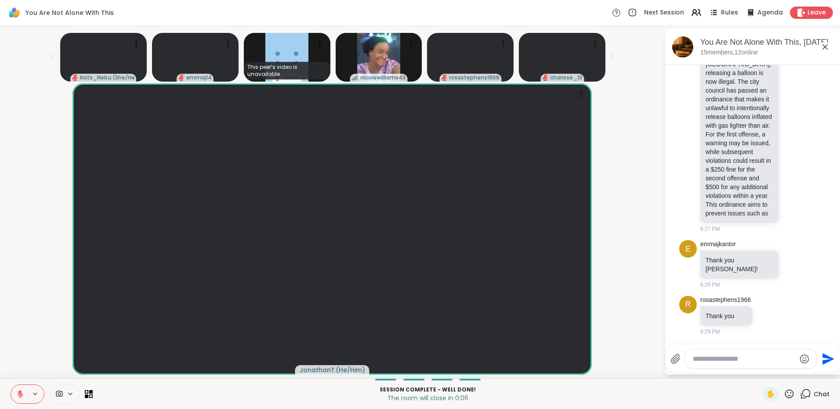
scroll to position [6892, 0]
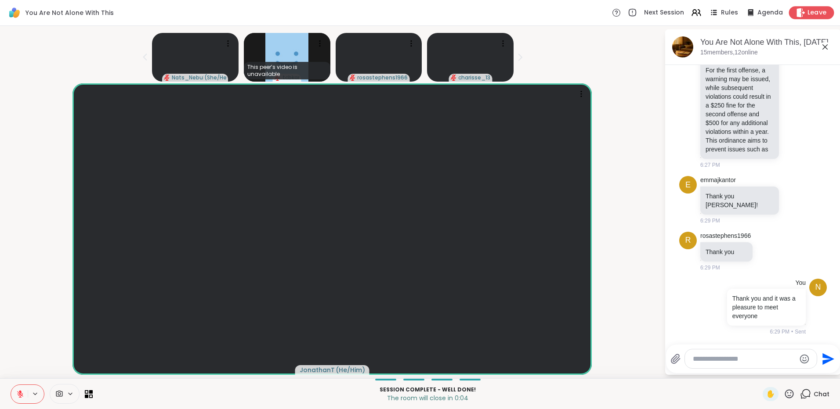
click at [800, 7] on div "Leave" at bounding box center [811, 12] width 45 height 13
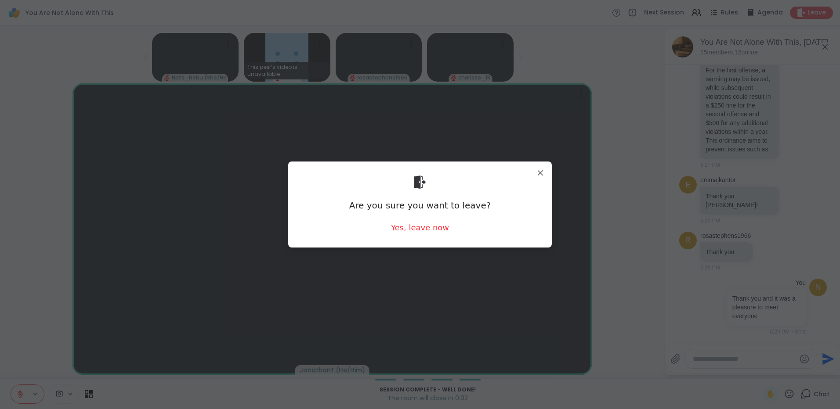
click at [422, 232] on div "Yes, leave now" at bounding box center [420, 227] width 58 height 11
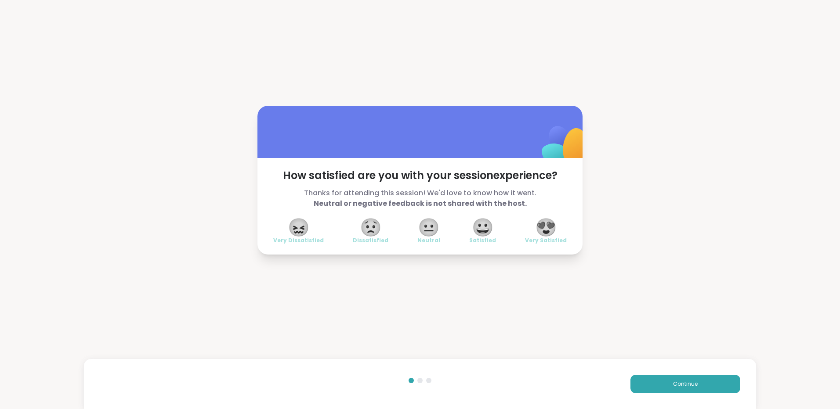
click at [482, 226] on span "😀" at bounding box center [483, 228] width 22 height 16
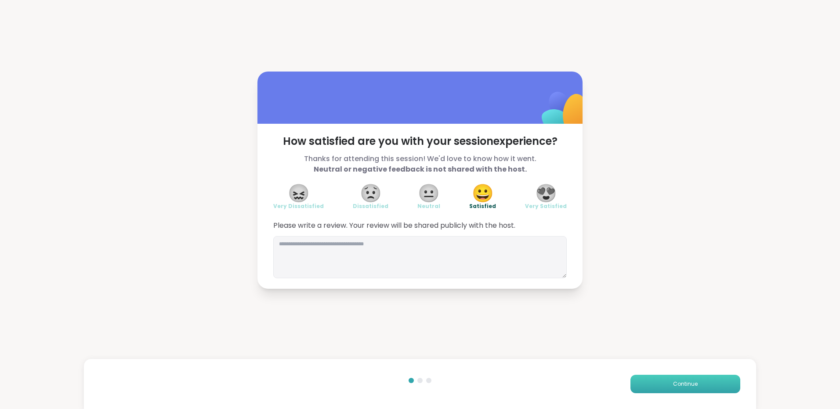
click at [658, 386] on button "Continue" at bounding box center [685, 384] width 110 height 18
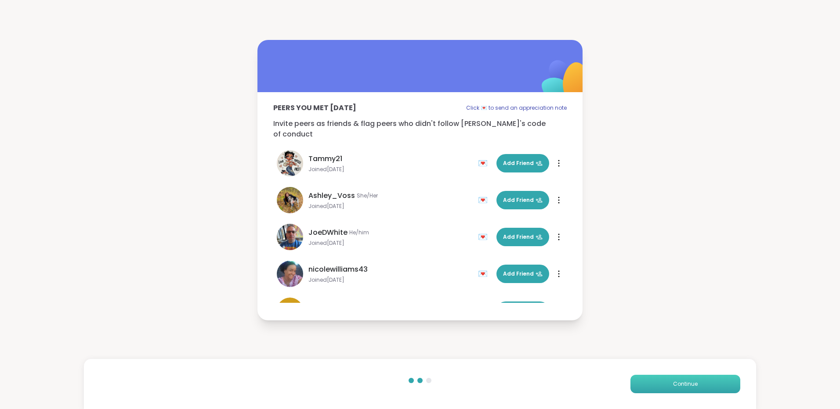
click at [660, 384] on button "Continue" at bounding box center [685, 384] width 110 height 18
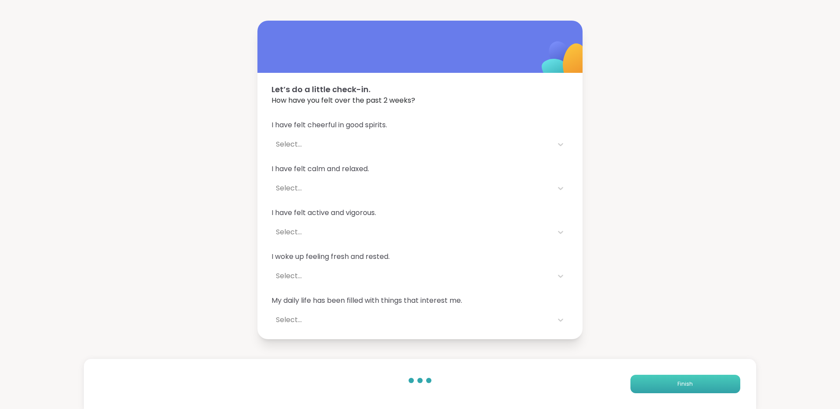
click at [662, 384] on button "Finish" at bounding box center [685, 384] width 110 height 18
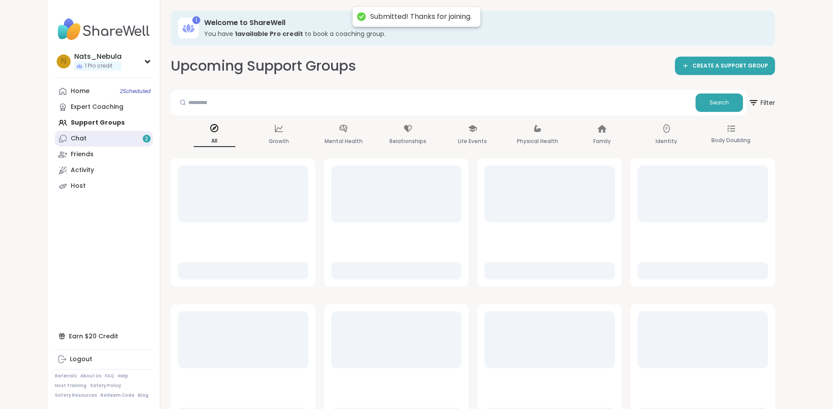
click at [131, 139] on link "Chat 2" at bounding box center [104, 139] width 98 height 16
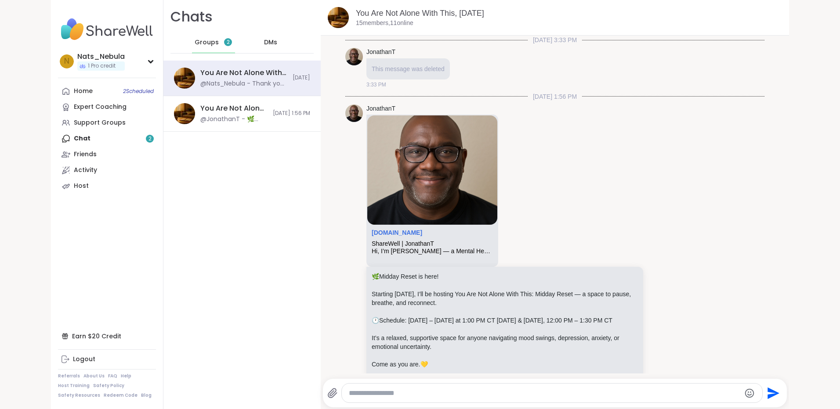
scroll to position [4524, 0]
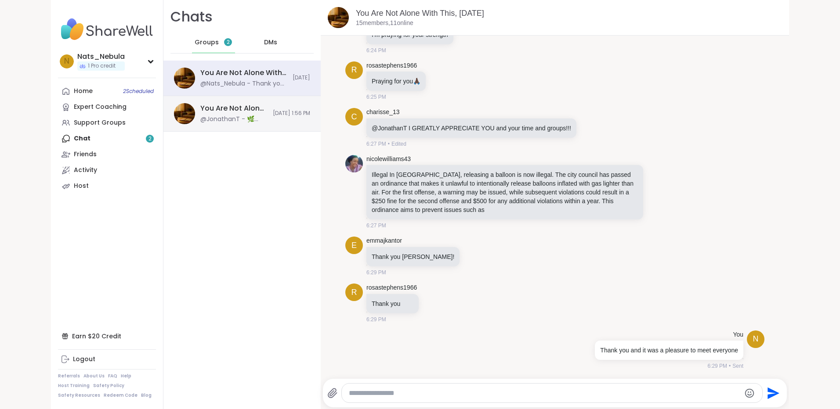
click at [232, 126] on div "You Are Not Alone: Midday Reset, Oct 10 @JonathanT - 🌿 Midday Reset is here! St…" at bounding box center [241, 114] width 157 height 36
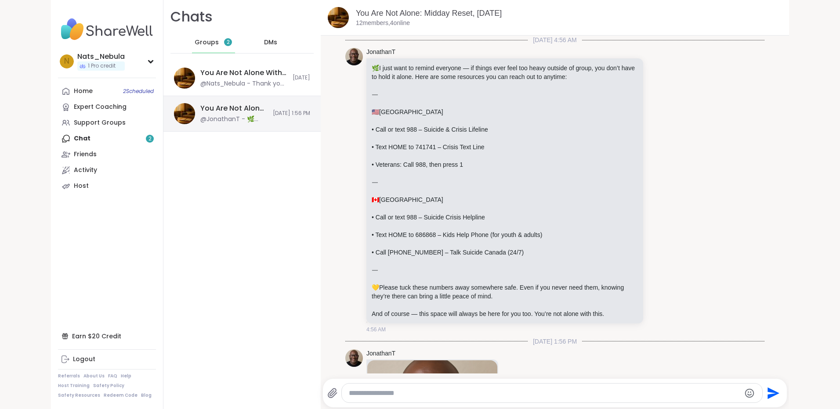
scroll to position [277, 0]
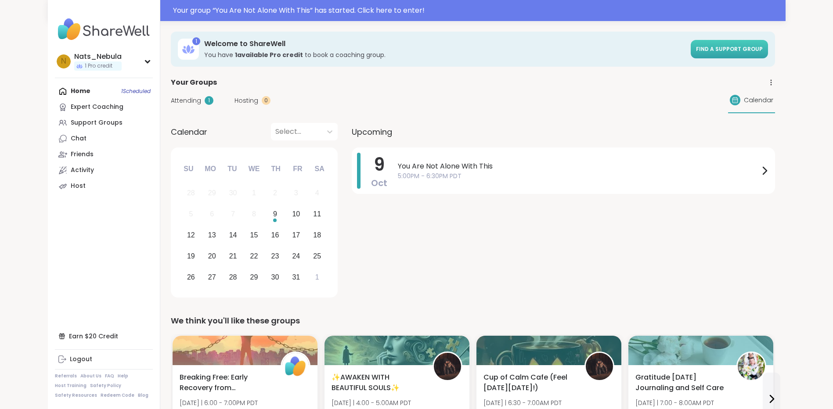
click at [757, 50] on span "Find a support group" at bounding box center [729, 48] width 67 height 7
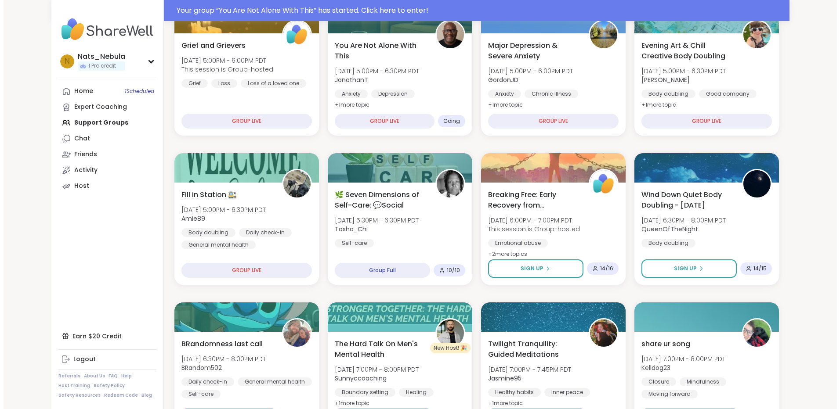
scroll to position [220, 0]
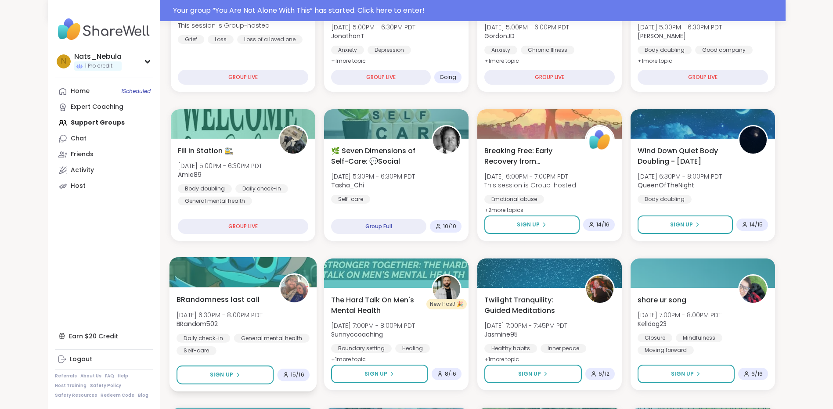
click at [235, 323] on span "BRandom502" at bounding box center [220, 324] width 86 height 9
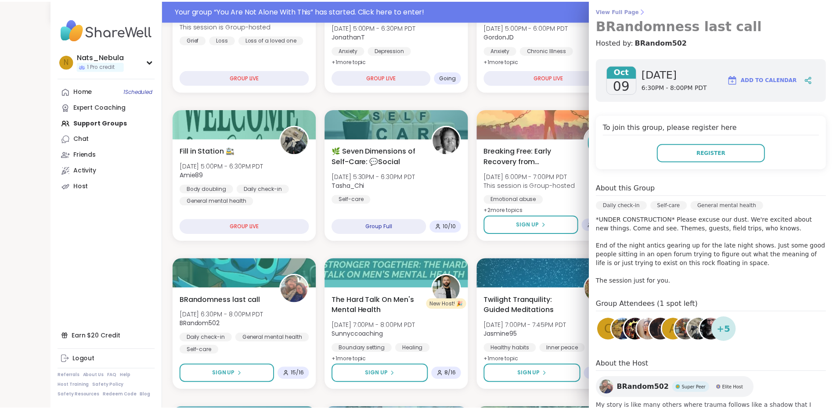
scroll to position [0, 0]
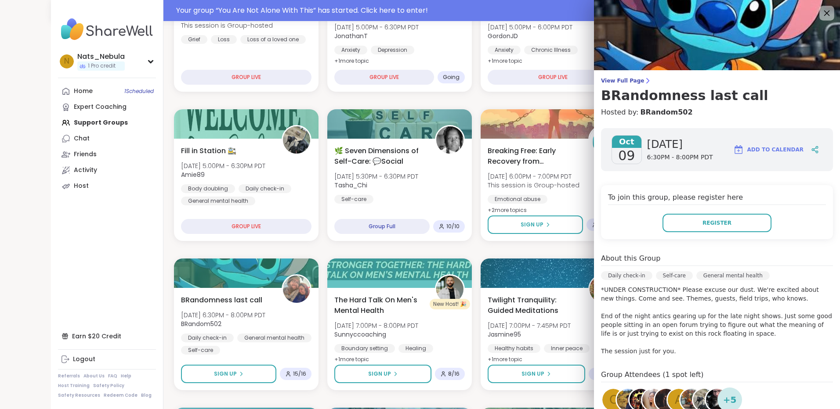
click at [821, 13] on icon at bounding box center [826, 12] width 11 height 11
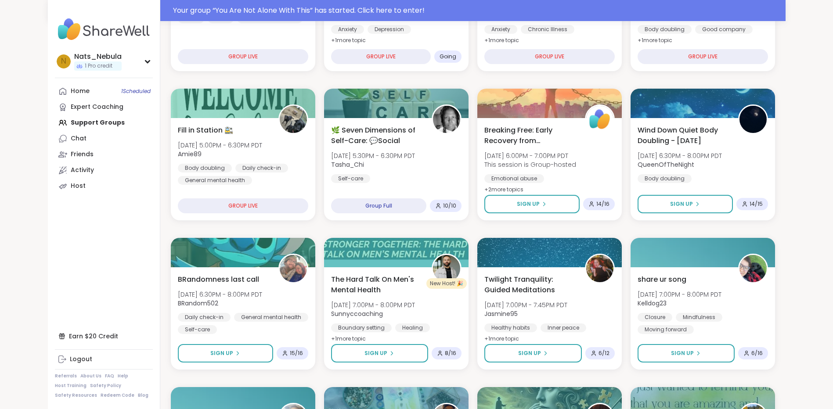
scroll to position [220, 0]
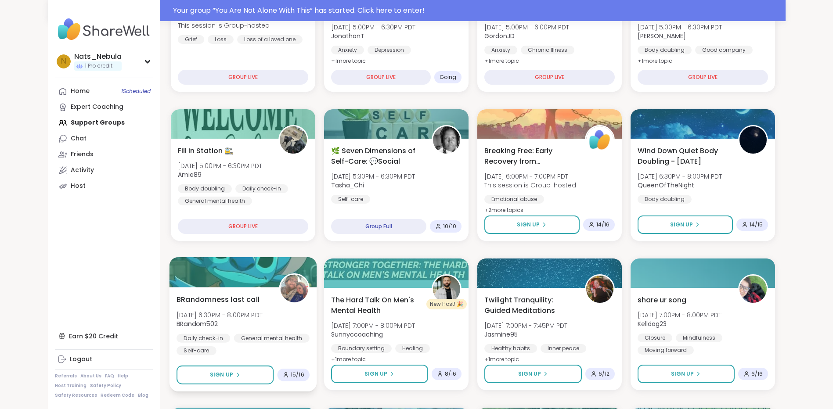
click at [263, 324] on span "BRandom502" at bounding box center [220, 324] width 86 height 9
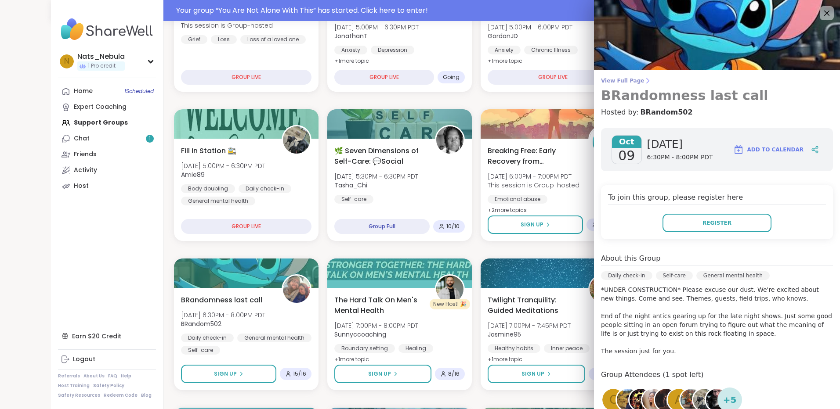
click at [626, 83] on span "View Full Page" at bounding box center [717, 80] width 232 height 7
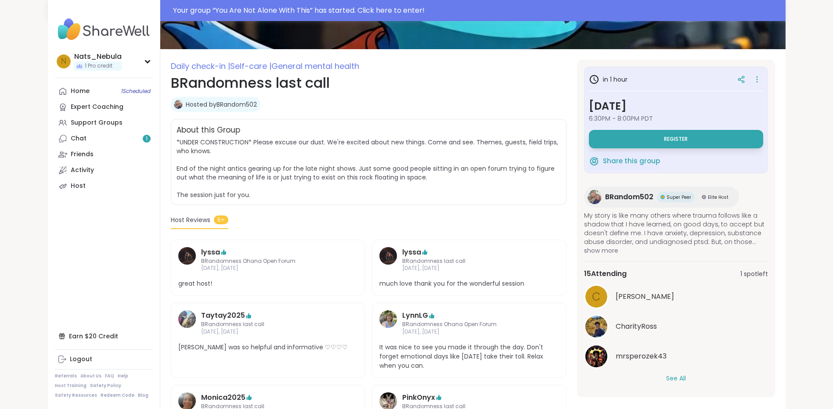
scroll to position [171, 0]
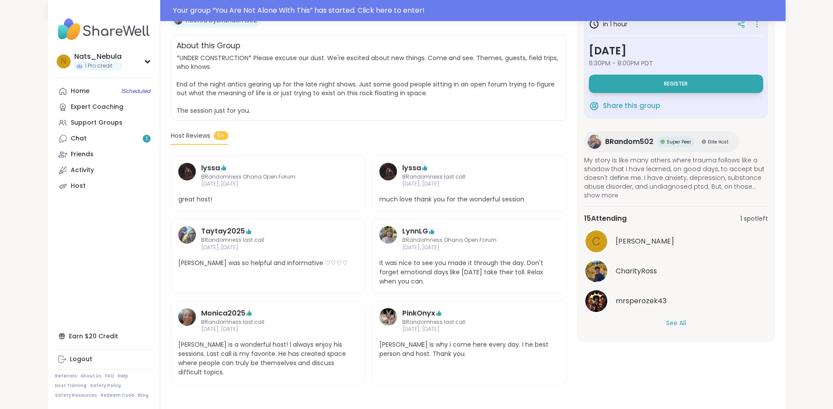
click at [674, 324] on button "See All" at bounding box center [676, 323] width 20 height 9
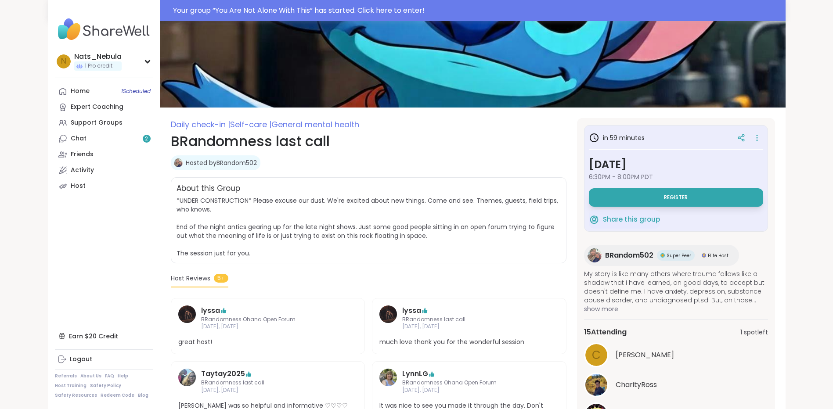
scroll to position [0, 0]
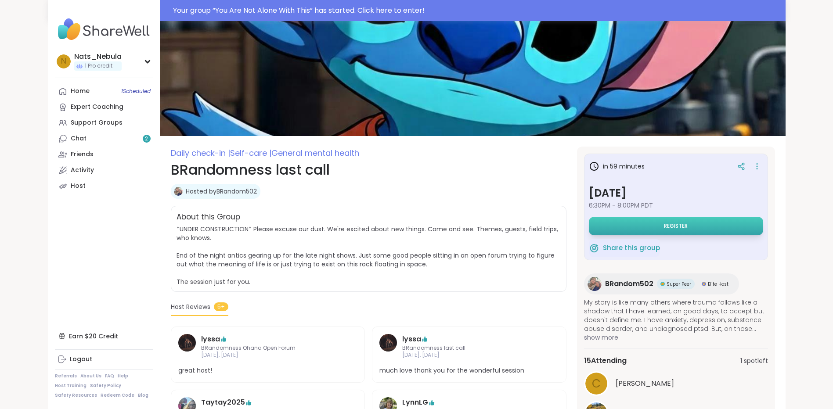
click at [625, 226] on button "Register" at bounding box center [676, 226] width 174 height 18
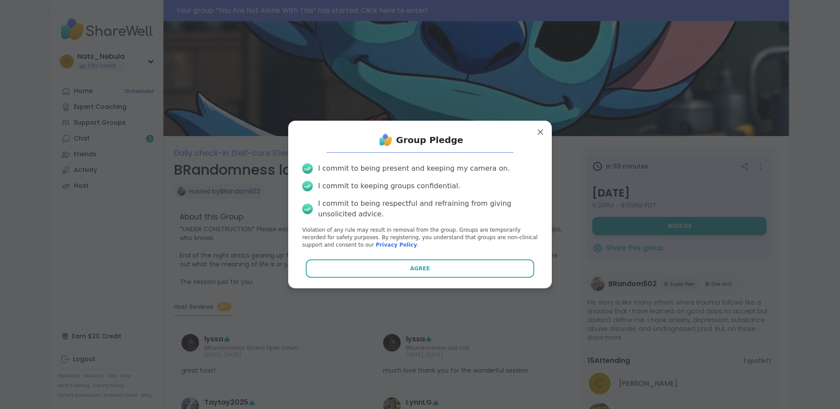
drag, startPoint x: 530, startPoint y: 129, endPoint x: 534, endPoint y: 133, distance: 5.9
click at [534, 133] on div "Group Pledge I commit to being present and keeping my camera on. I commit to ke…" at bounding box center [419, 204] width 263 height 167
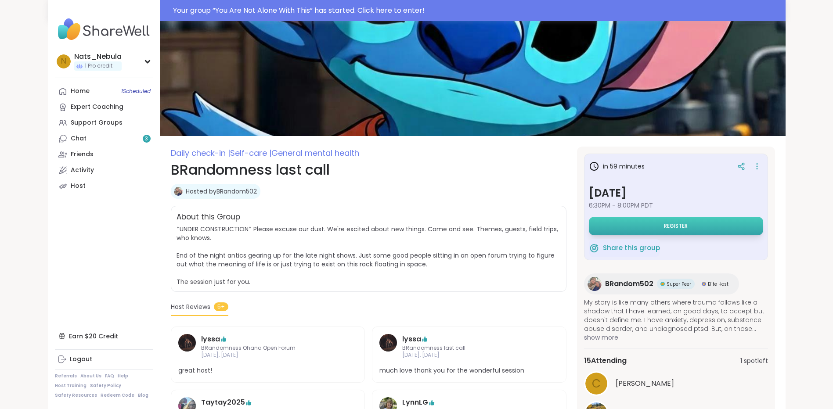
click at [644, 227] on button "Register" at bounding box center [676, 226] width 174 height 18
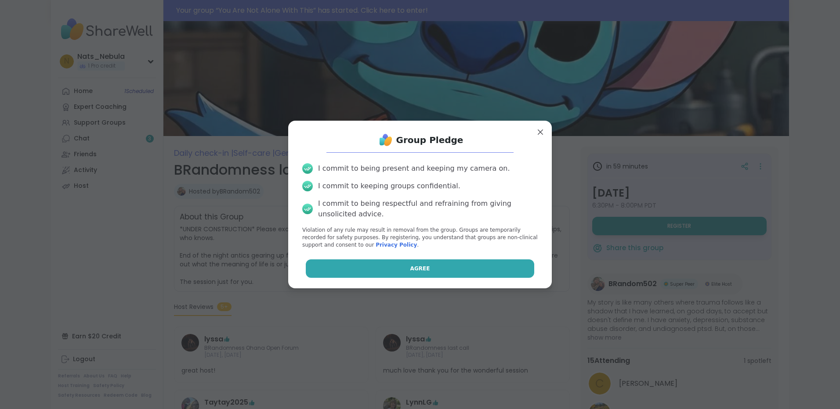
click at [465, 268] on button "Agree" at bounding box center [420, 269] width 229 height 18
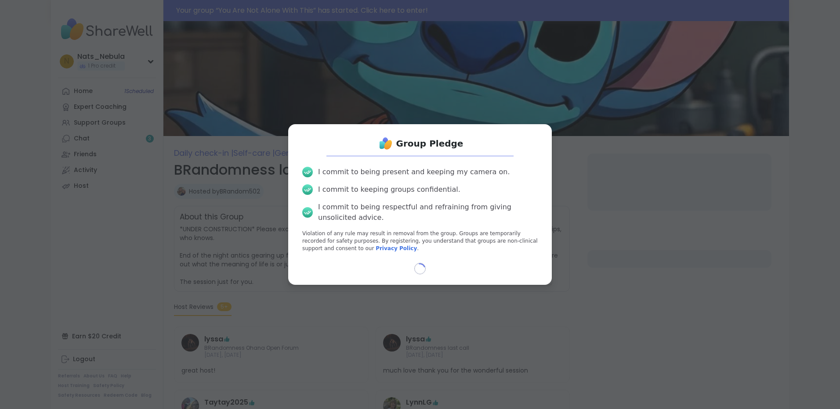
select select "**"
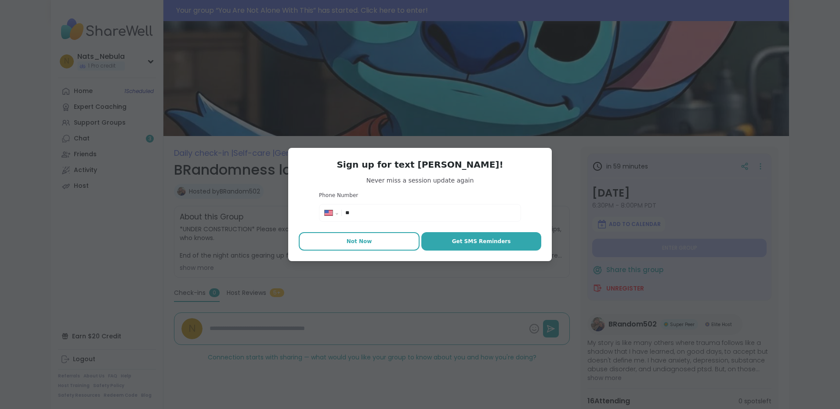
click at [373, 244] on button "Not Now" at bounding box center [359, 241] width 121 height 18
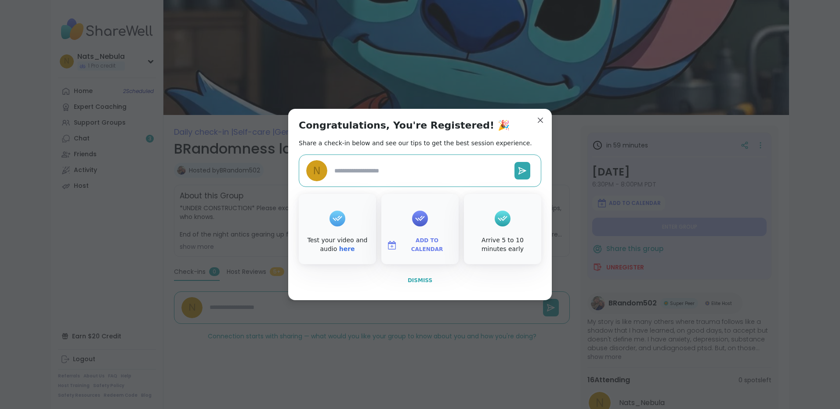
click at [422, 282] on span "Dismiss" at bounding box center [419, 281] width 25 height 6
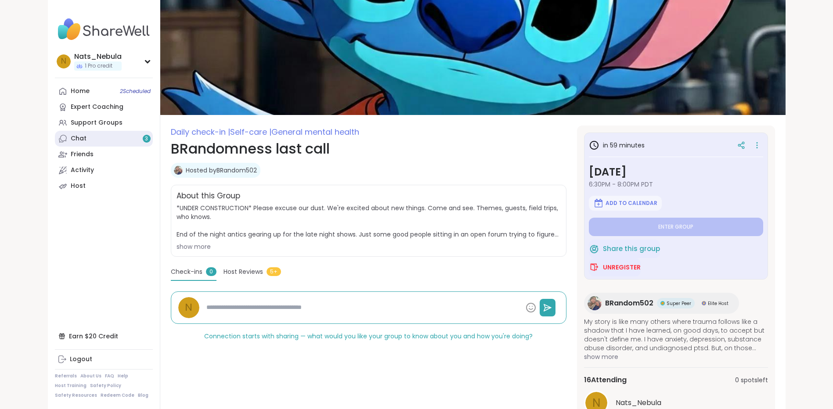
click at [108, 141] on link "Chat 3" at bounding box center [104, 139] width 98 height 16
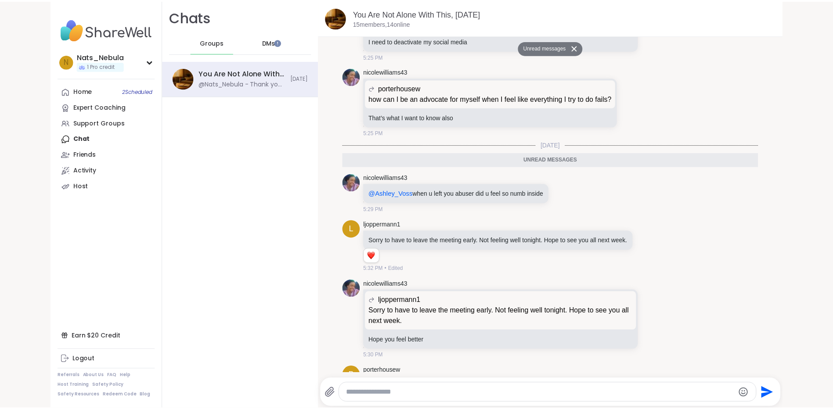
scroll to position [3236, 0]
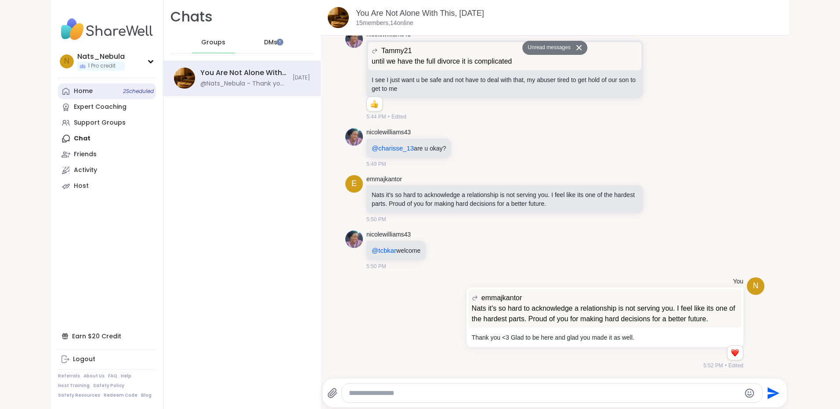
click at [130, 90] on span "2 Scheduled" at bounding box center [138, 91] width 31 height 7
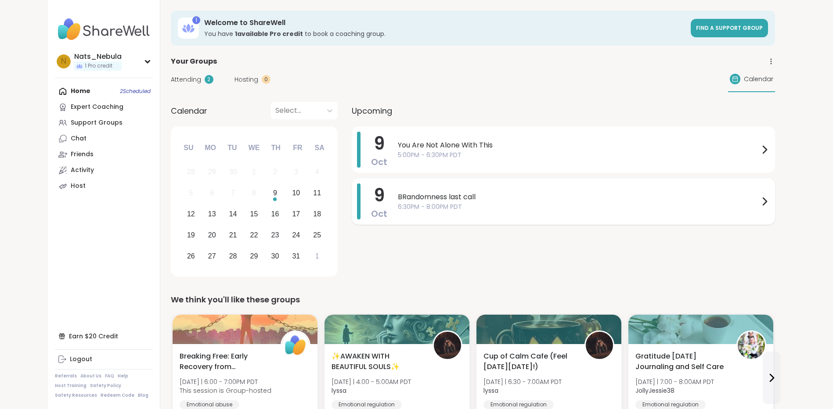
click at [565, 207] on span "6:30PM - 8:00PM PDT" at bounding box center [578, 206] width 361 height 9
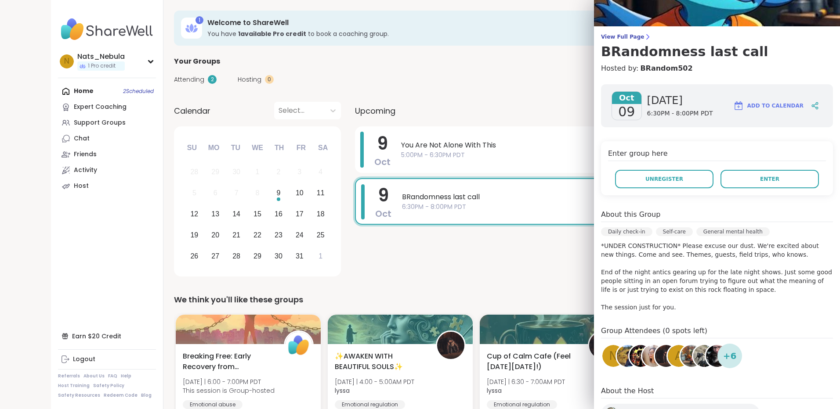
scroll to position [128, 0]
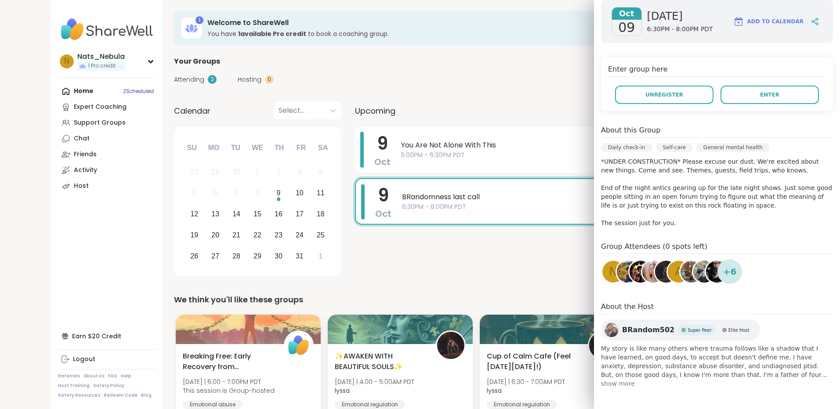
click at [622, 382] on span "show more" at bounding box center [717, 383] width 232 height 9
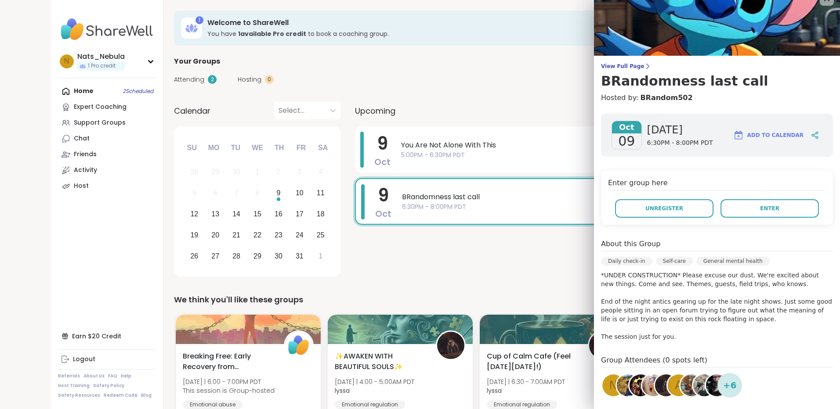
scroll to position [0, 0]
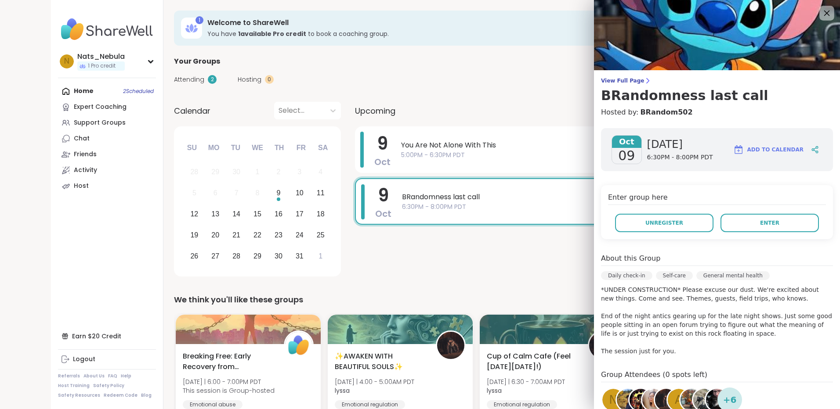
click at [821, 16] on icon at bounding box center [826, 12] width 11 height 11
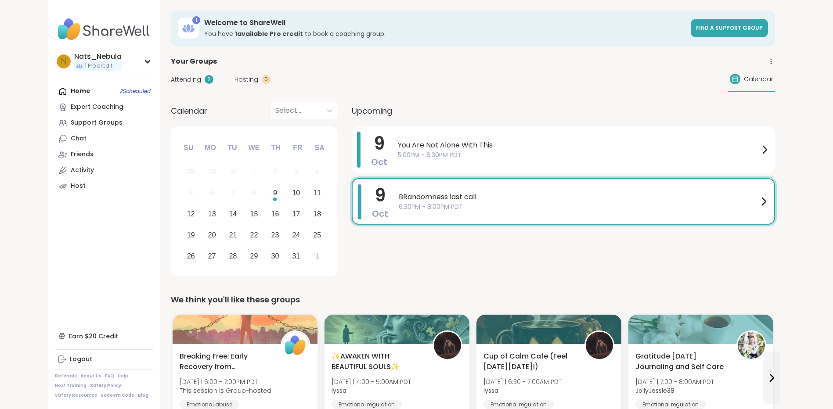
click at [535, 205] on span "6:30PM - 8:00PM PDT" at bounding box center [579, 206] width 360 height 9
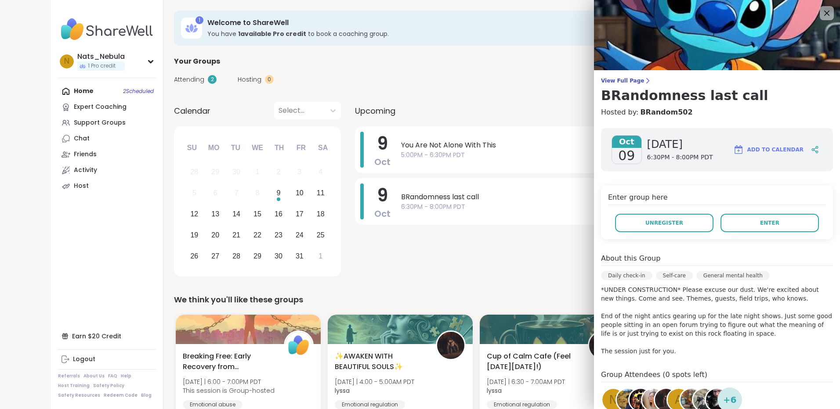
scroll to position [128, 0]
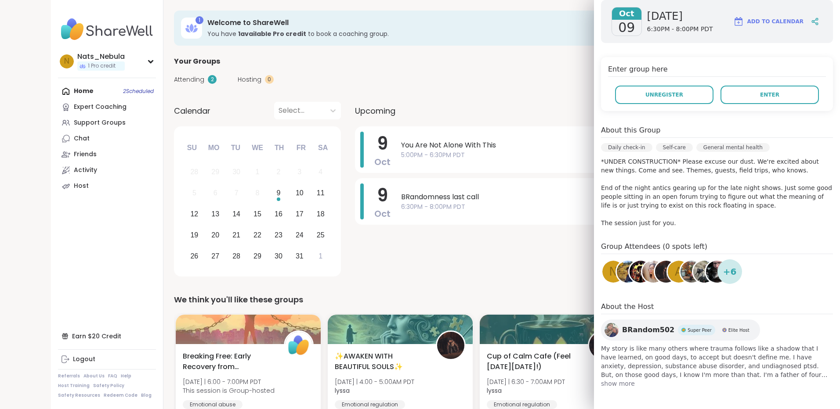
click at [663, 243] on h4 "Group Attendees (0 spots left)" at bounding box center [717, 248] width 232 height 13
click at [638, 245] on h4 "Group Attendees (0 spots left)" at bounding box center [717, 248] width 232 height 13
click at [620, 250] on h4 "Group Attendees (0 spots left)" at bounding box center [717, 248] width 232 height 13
click at [629, 264] on img at bounding box center [640, 272] width 22 height 22
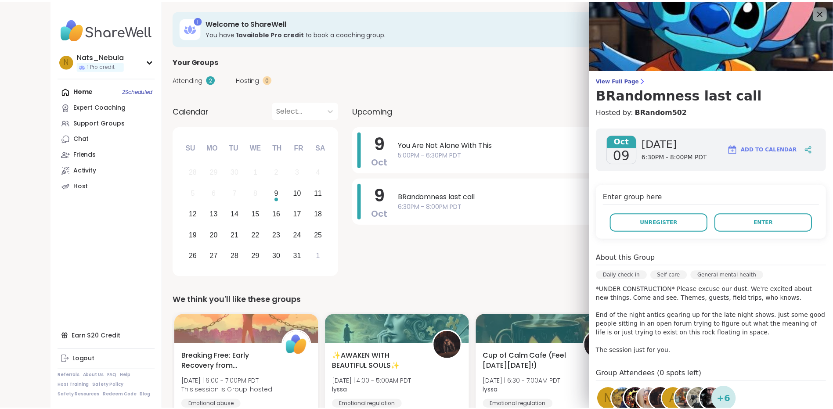
scroll to position [0, 0]
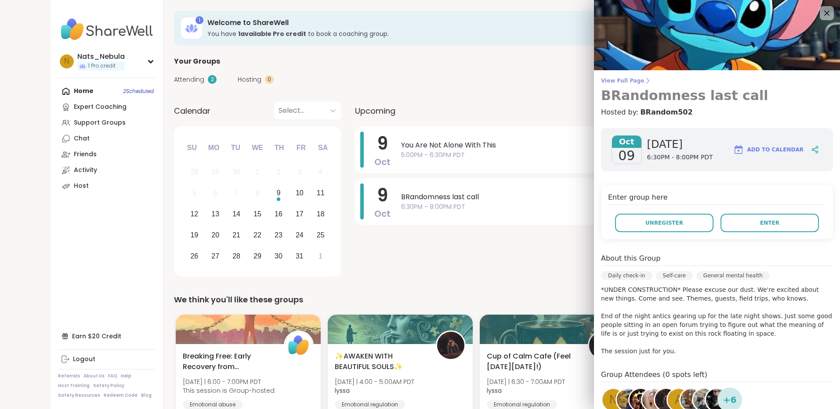
click at [623, 81] on span "View Full Page" at bounding box center [717, 80] width 232 height 7
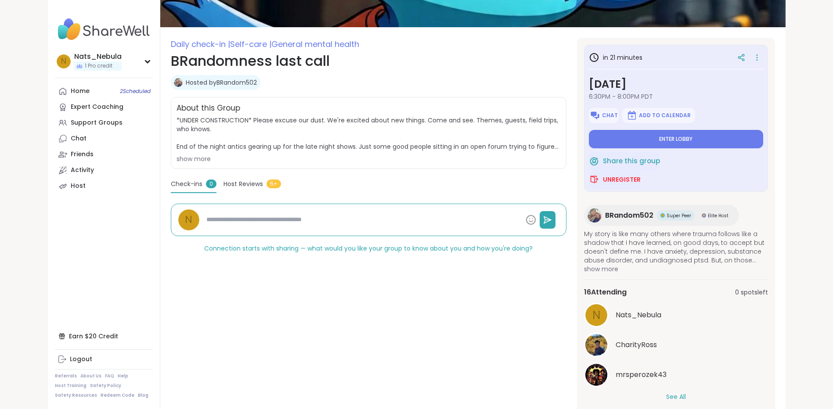
scroll to position [119, 0]
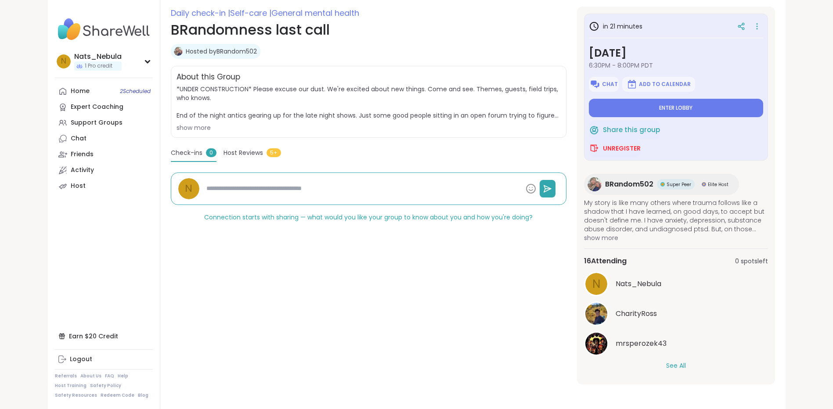
click at [674, 369] on button "See All" at bounding box center [676, 365] width 20 height 9
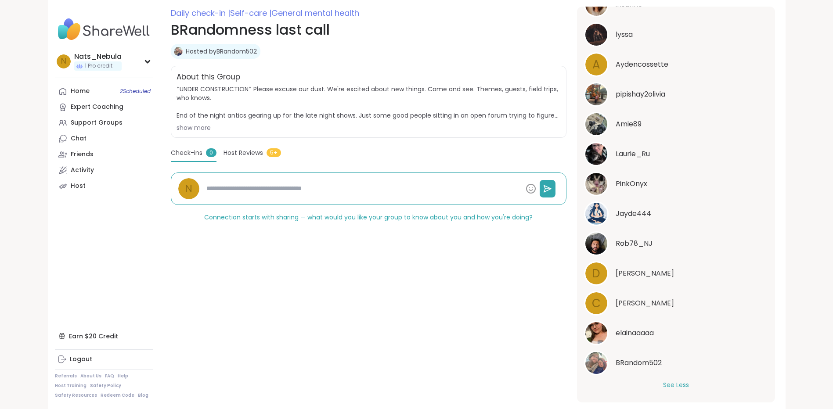
scroll to position [370, 0]
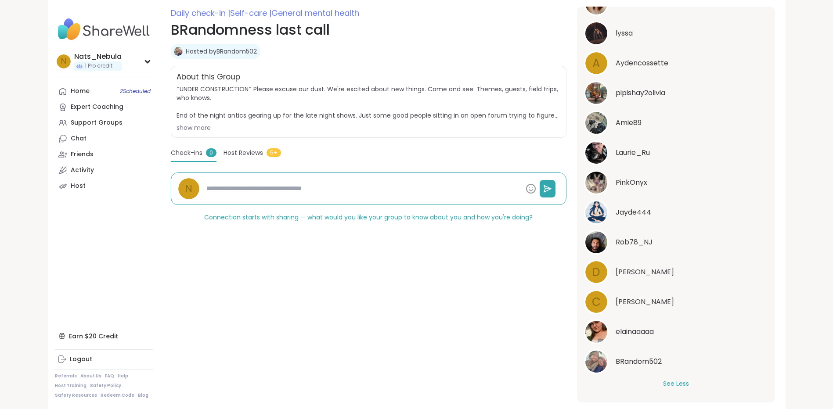
type textarea "*"
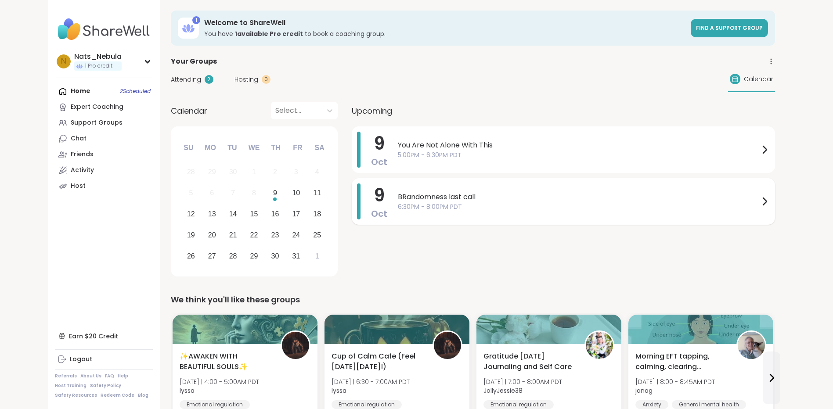
click at [551, 202] on span "6:30PM - 8:00PM PDT" at bounding box center [578, 206] width 361 height 9
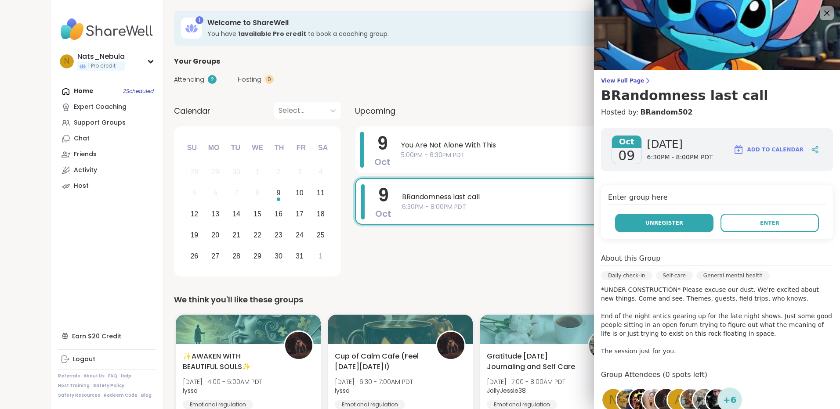
click at [680, 223] on button "Unregister" at bounding box center [664, 223] width 98 height 18
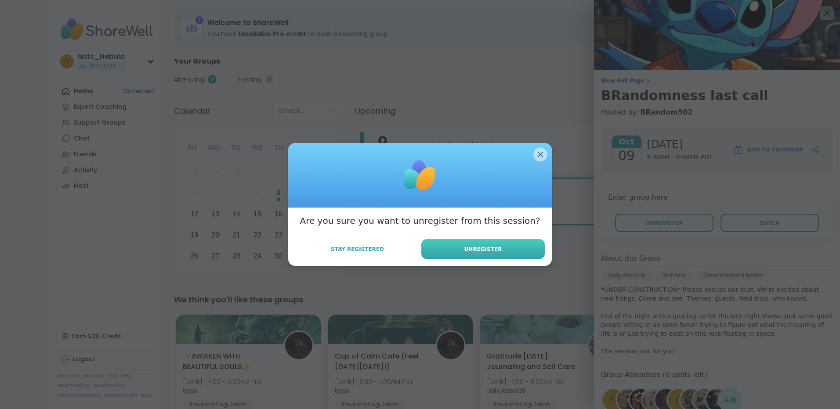
click at [485, 243] on button "Unregister" at bounding box center [482, 249] width 123 height 20
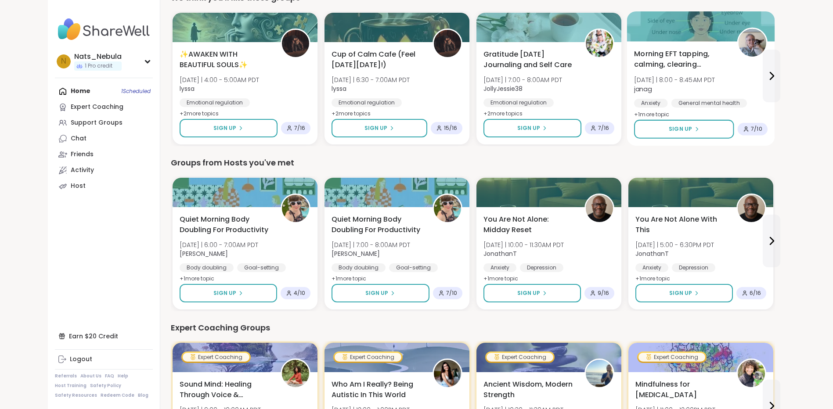
scroll to position [307, 0]
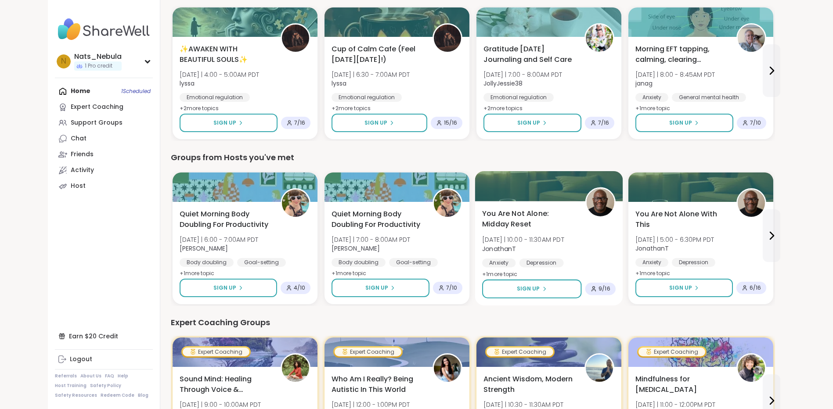
click at [501, 248] on b "JonathanT" at bounding box center [499, 248] width 34 height 9
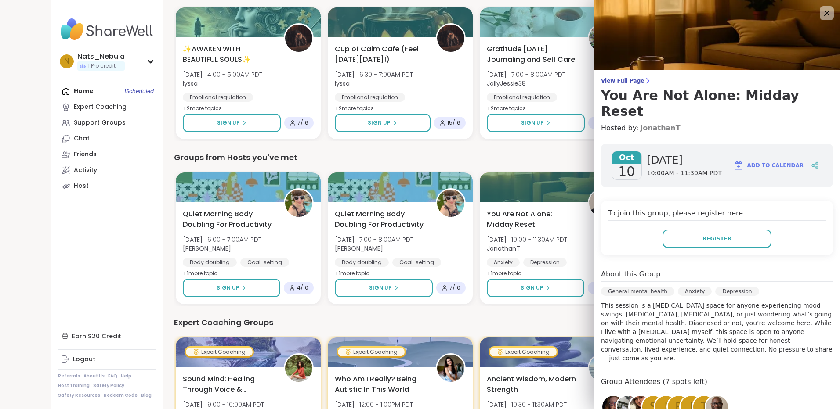
click at [643, 123] on link "JonathanT" at bounding box center [660, 128] width 40 height 11
click at [821, 9] on icon at bounding box center [826, 12] width 11 height 11
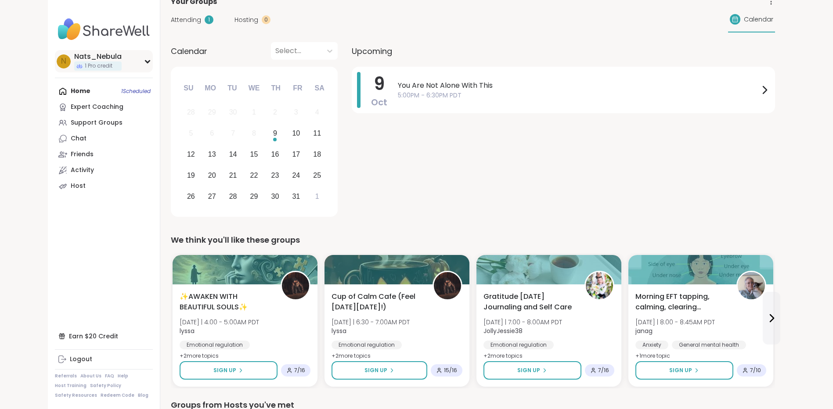
scroll to position [44, 0]
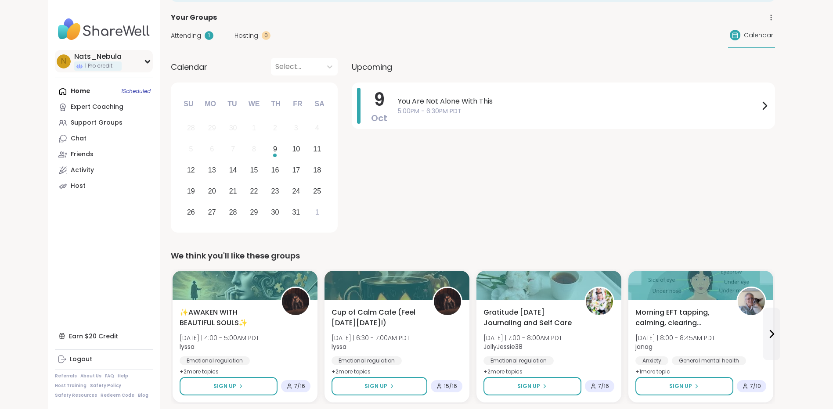
click at [146, 64] on div "N Nats_Nebula 1 Pro credit" at bounding box center [104, 61] width 98 height 22
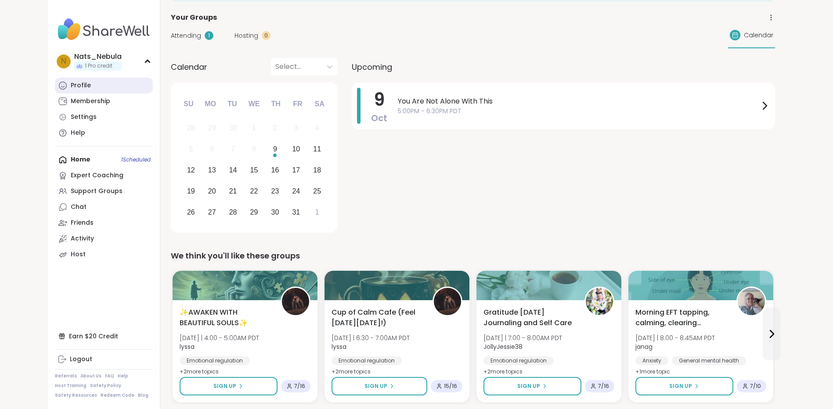
click at [90, 85] on link "Profile" at bounding box center [104, 86] width 98 height 16
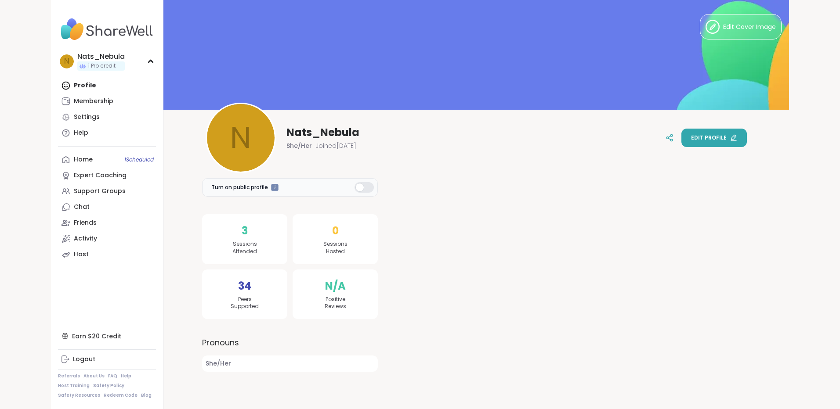
click at [730, 138] on icon at bounding box center [733, 137] width 7 height 7
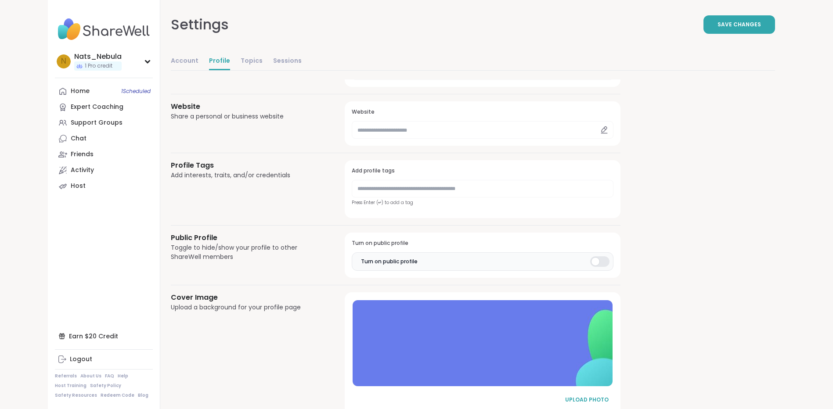
scroll to position [302, 0]
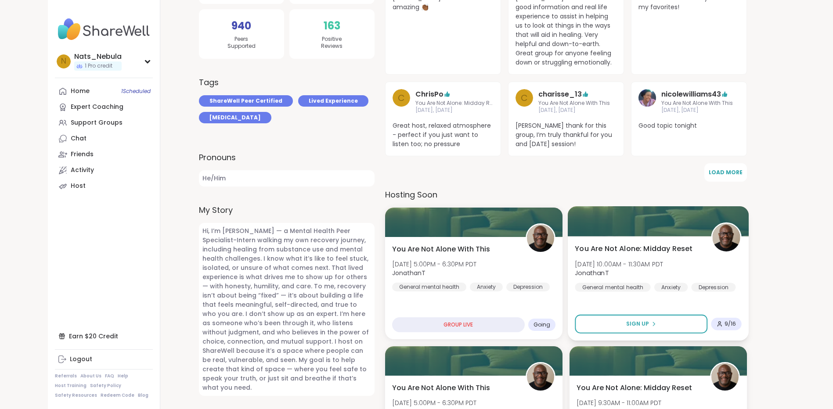
scroll to position [307, 0]
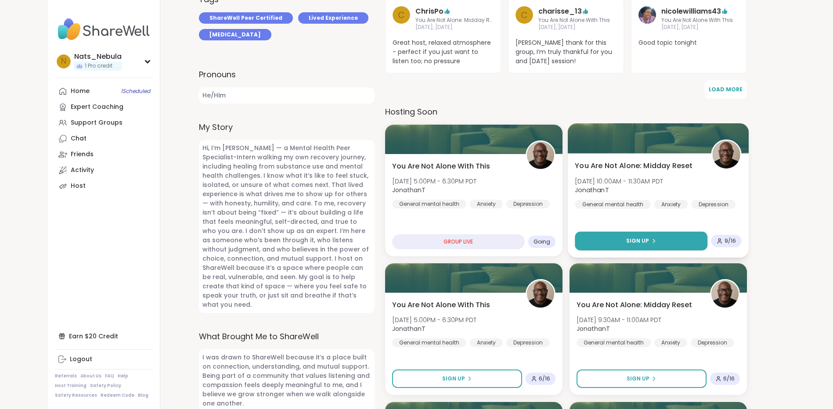
click at [651, 241] on icon at bounding box center [653, 240] width 5 height 5
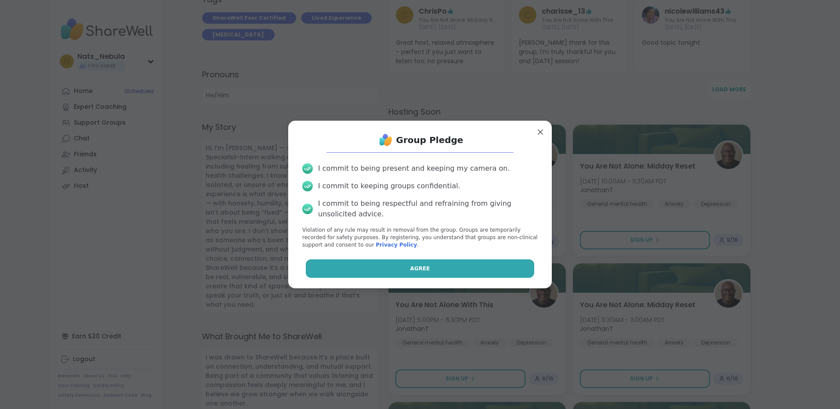
click at [483, 271] on button "Agree" at bounding box center [420, 269] width 229 height 18
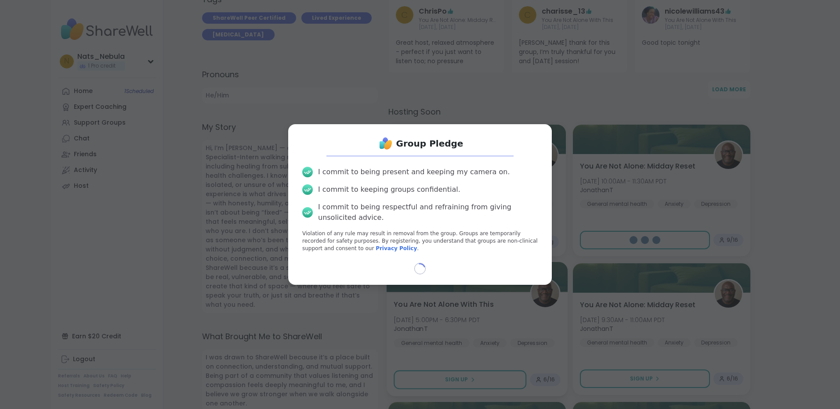
select select "**"
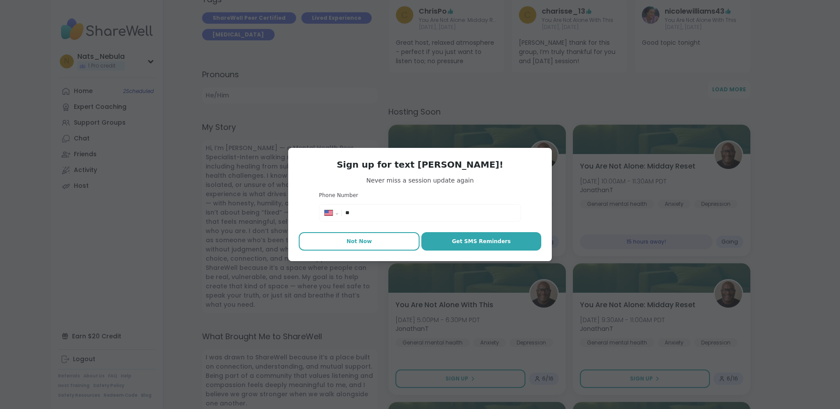
click at [362, 242] on span "Not Now" at bounding box center [358, 242] width 25 height 8
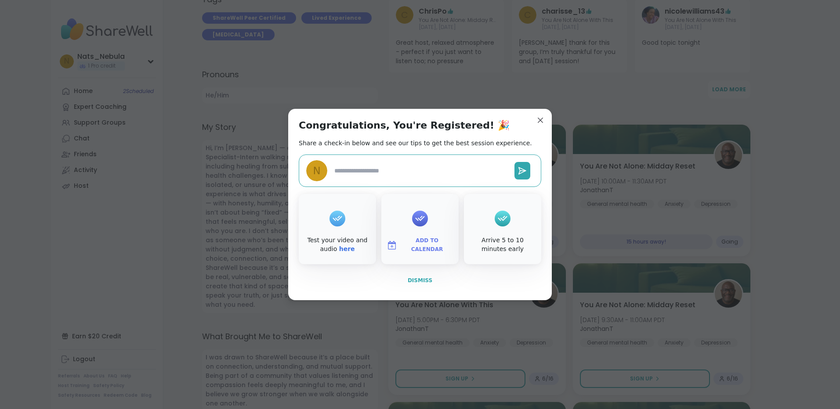
click at [414, 285] on button "Dismiss" at bounding box center [420, 280] width 242 height 18
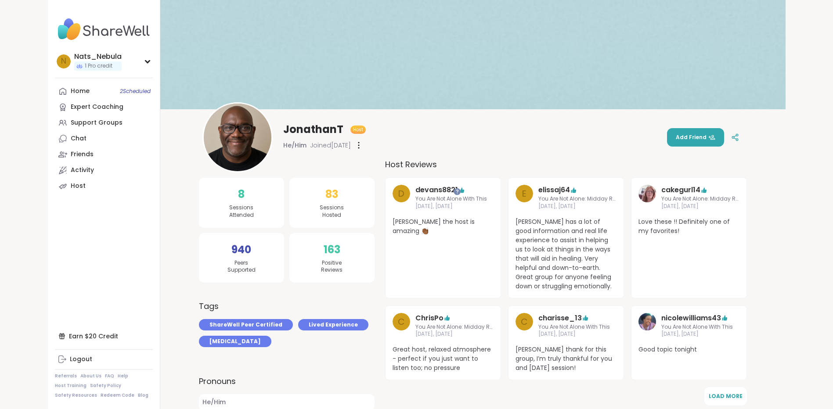
scroll to position [0, 0]
